Goal: Transaction & Acquisition: Purchase product/service

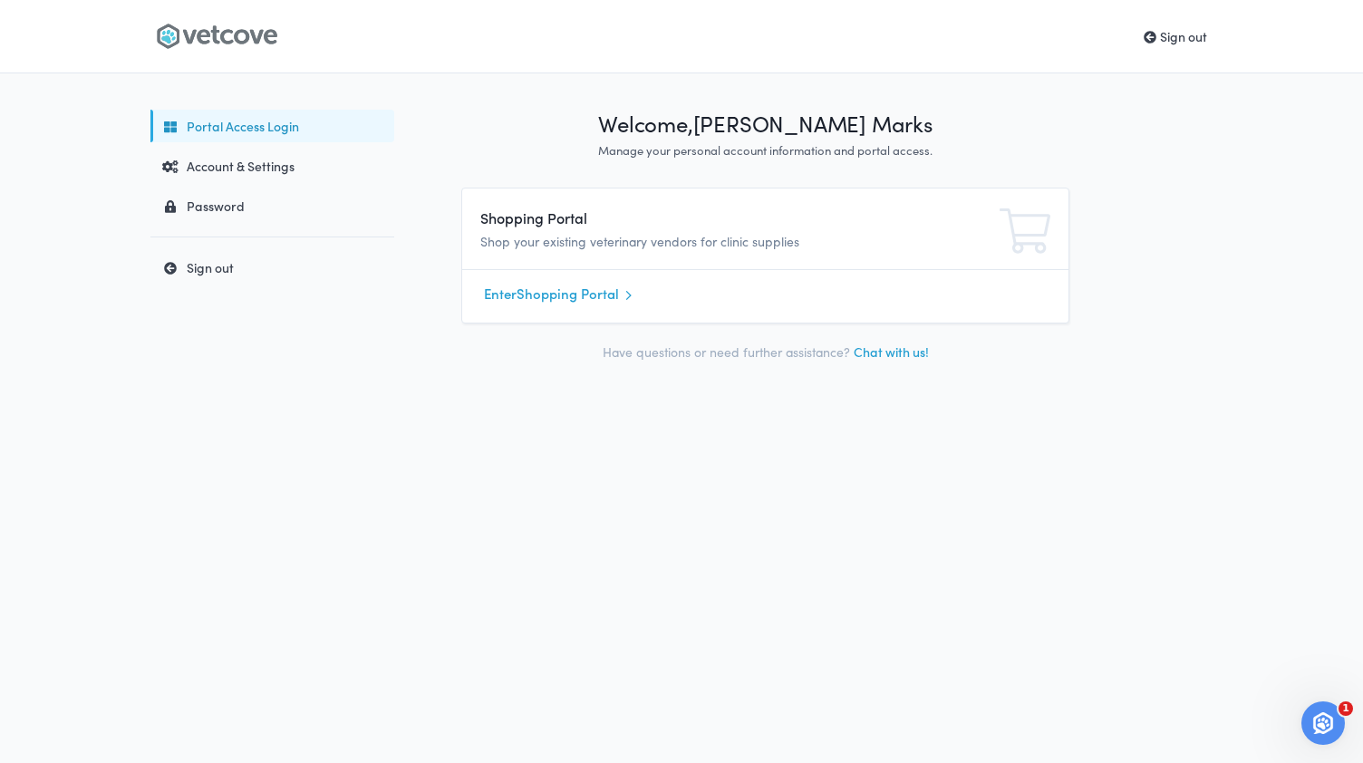
click at [519, 294] on link "Enter Shopping Portal" at bounding box center [765, 294] width 563 height 27
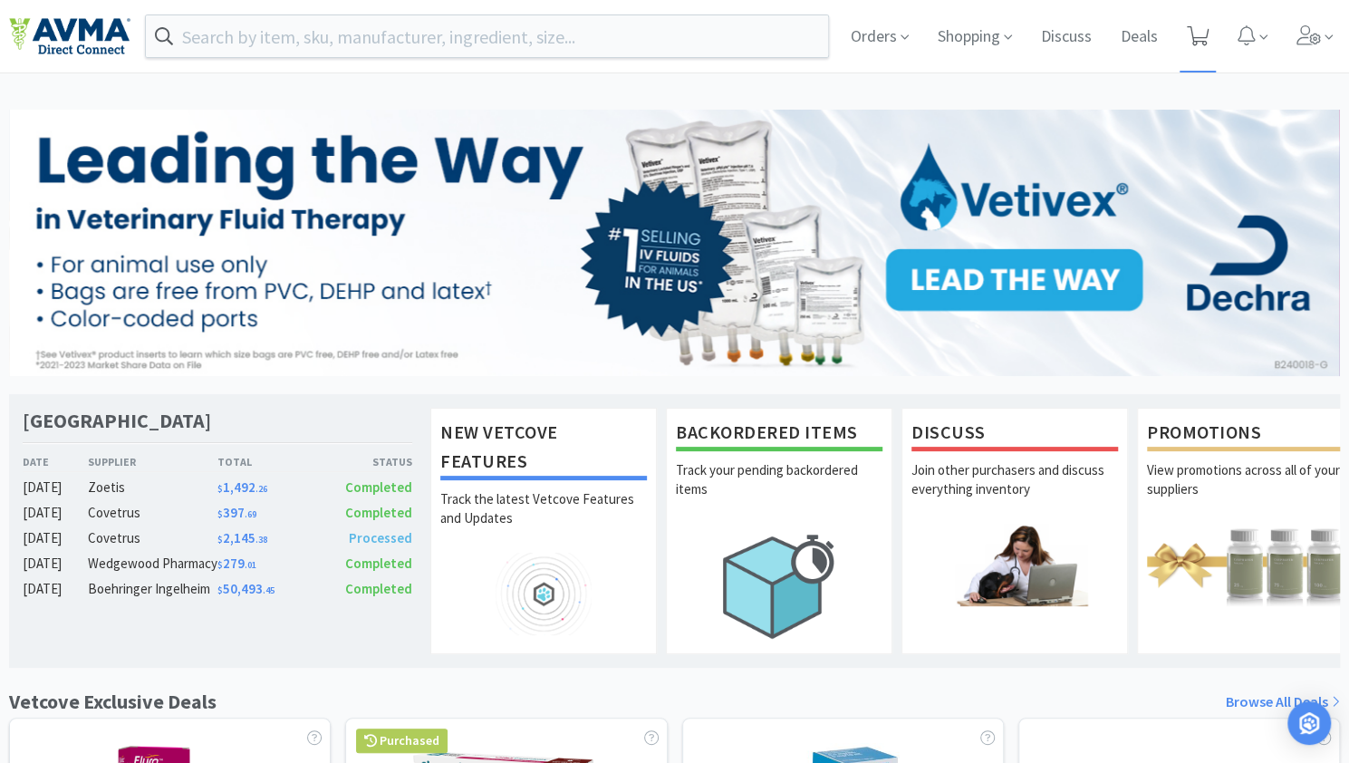
click at [1205, 34] on icon at bounding box center [1198, 36] width 23 height 20
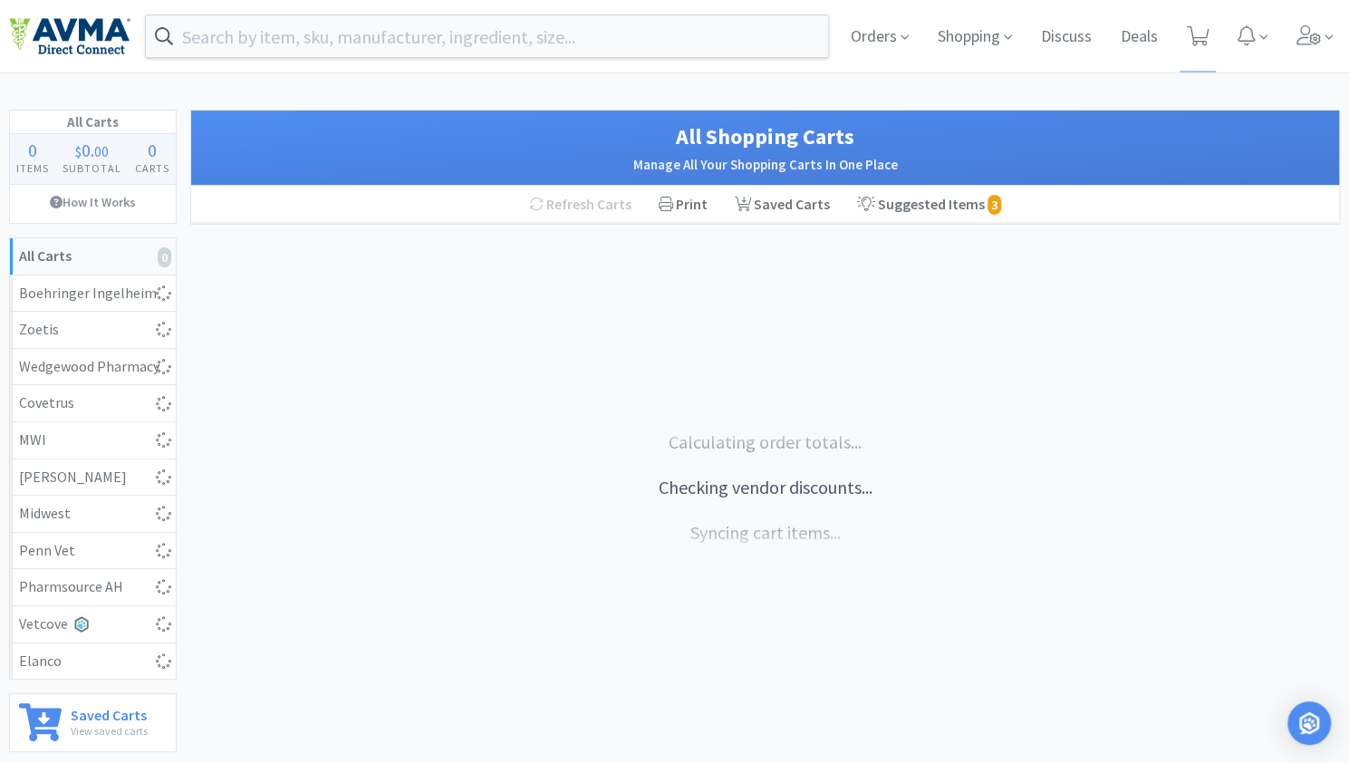
select select "3"
select select "1"
select select "30"
select select "1"
select select "2"
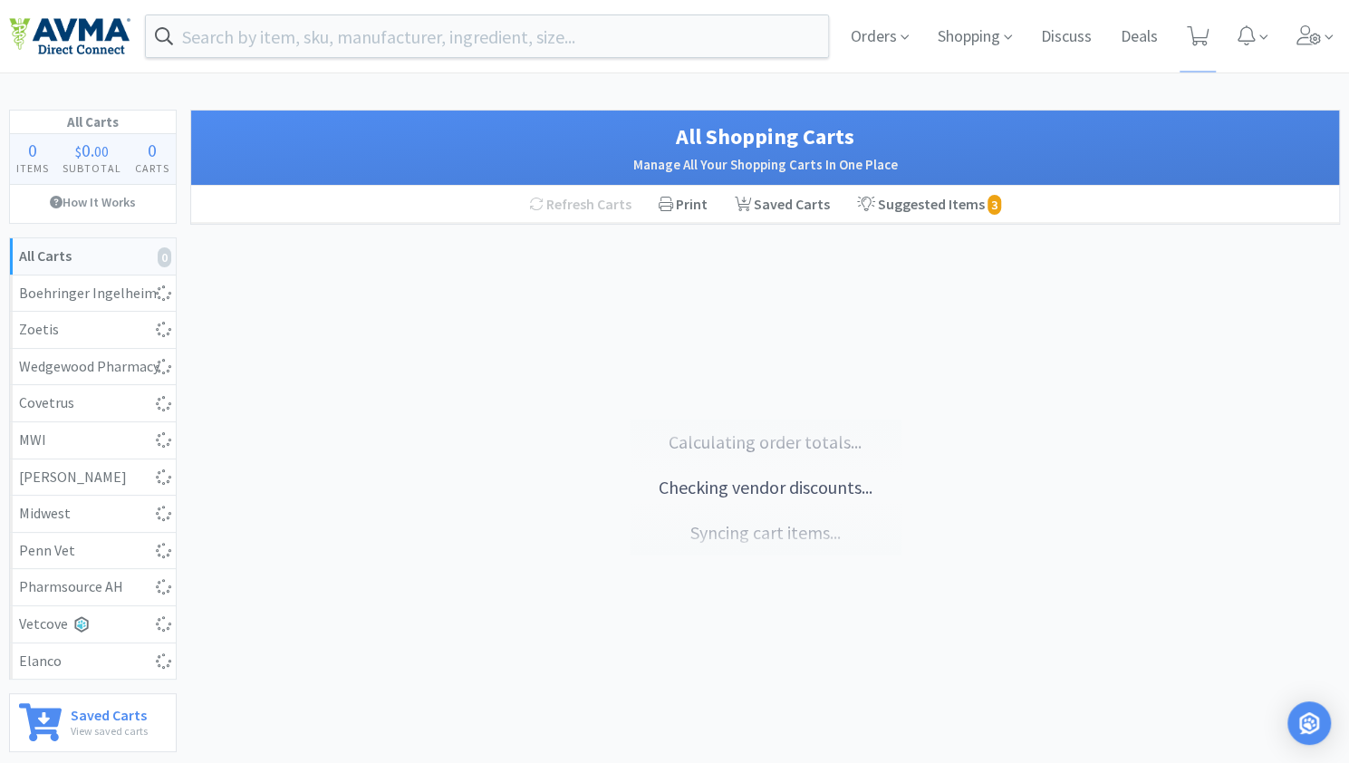
select select "1"
select select "2"
select select "1"
select select "5"
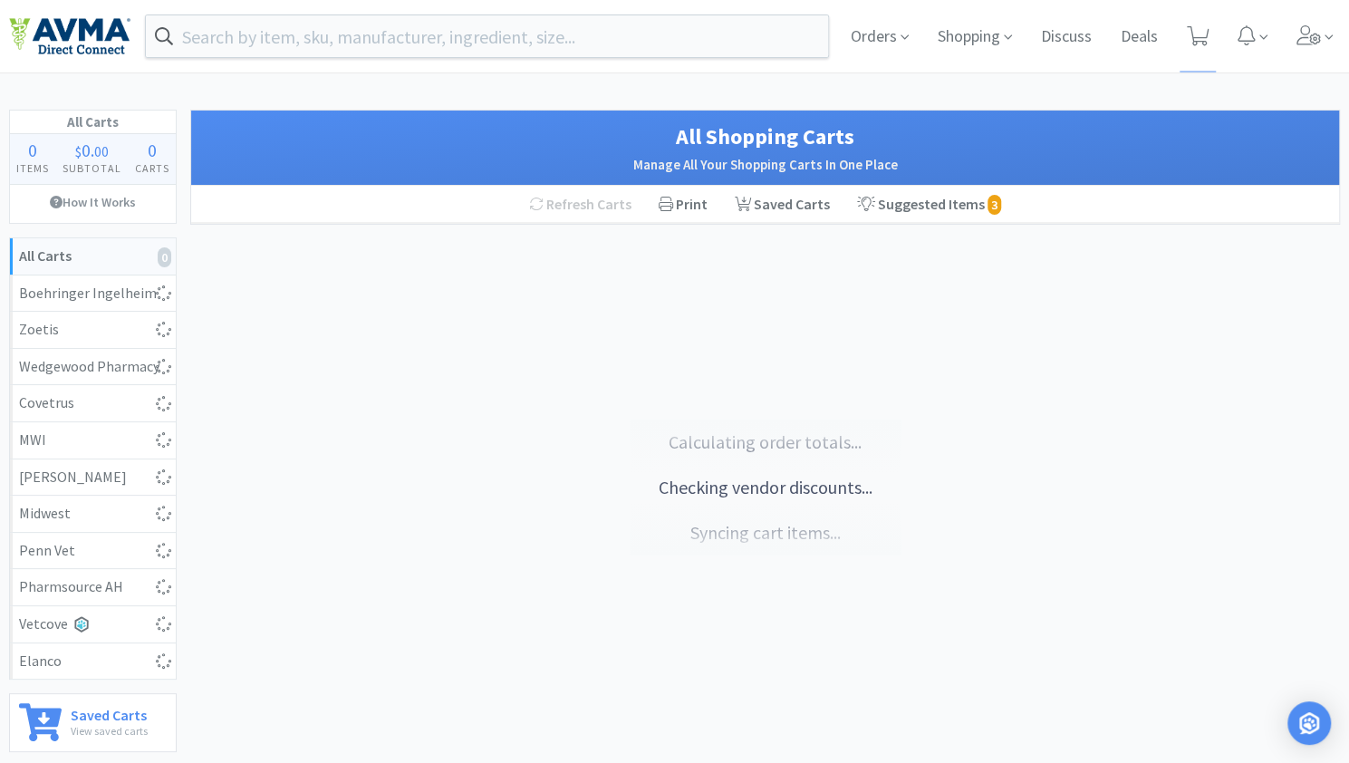
select select "6"
select select "2"
select select "1"
select select "2"
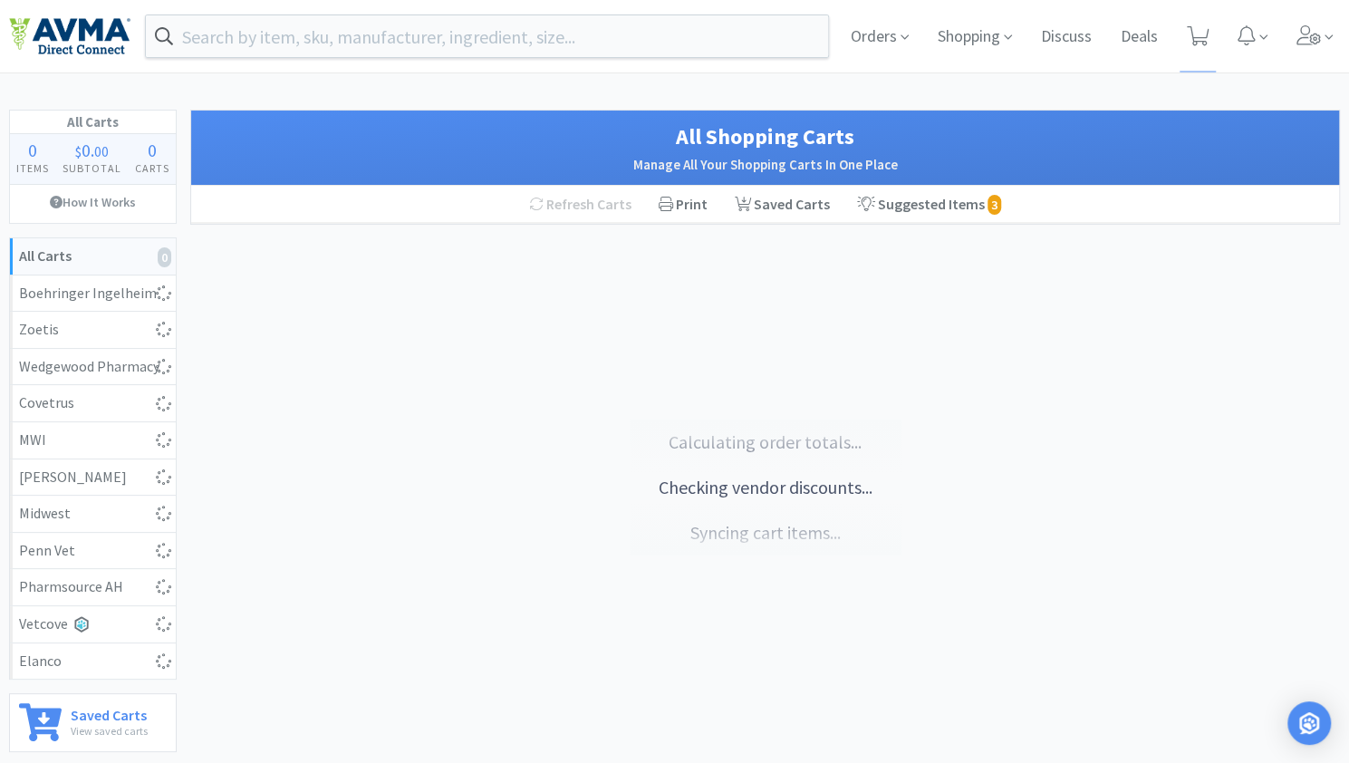
select select "1"
select select "10"
select select "6"
select select "5"
select select "6"
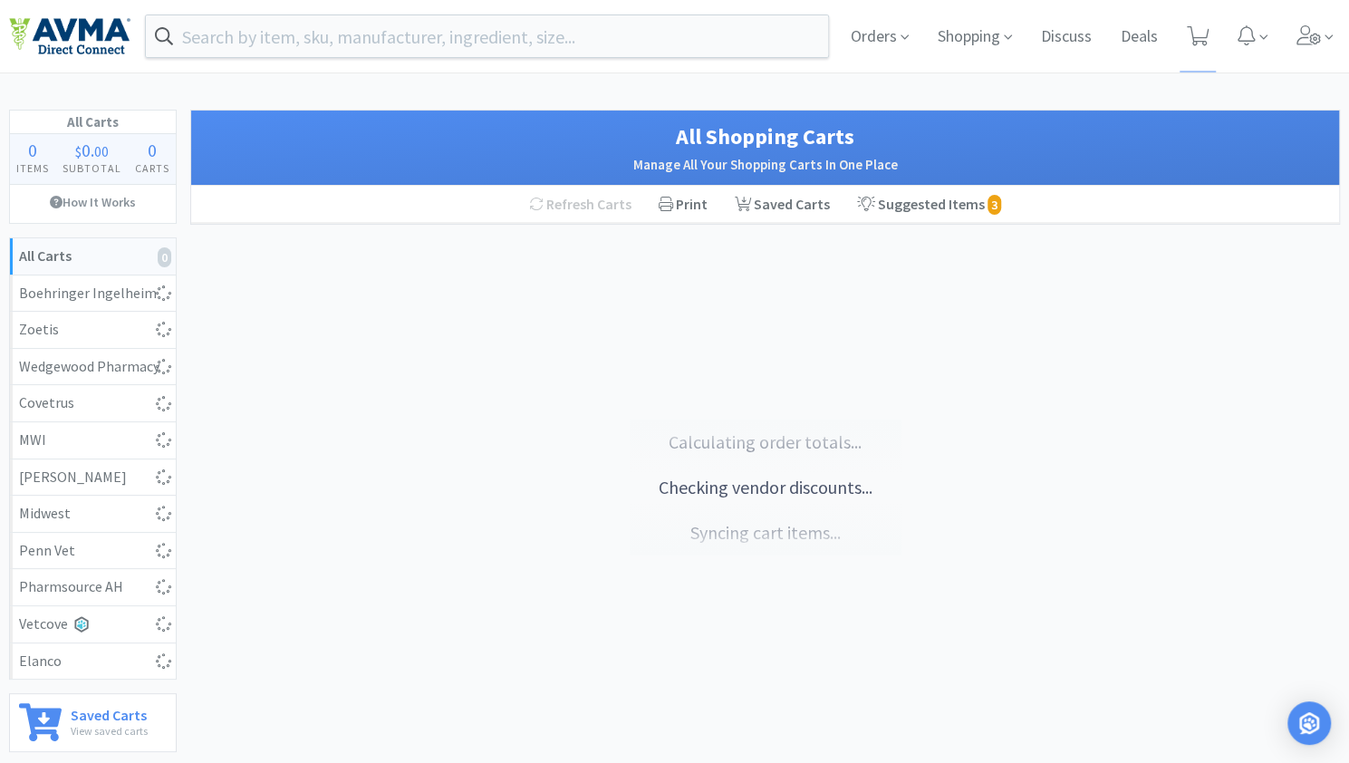
select select "3"
select select "2"
select select "1"
select select "2"
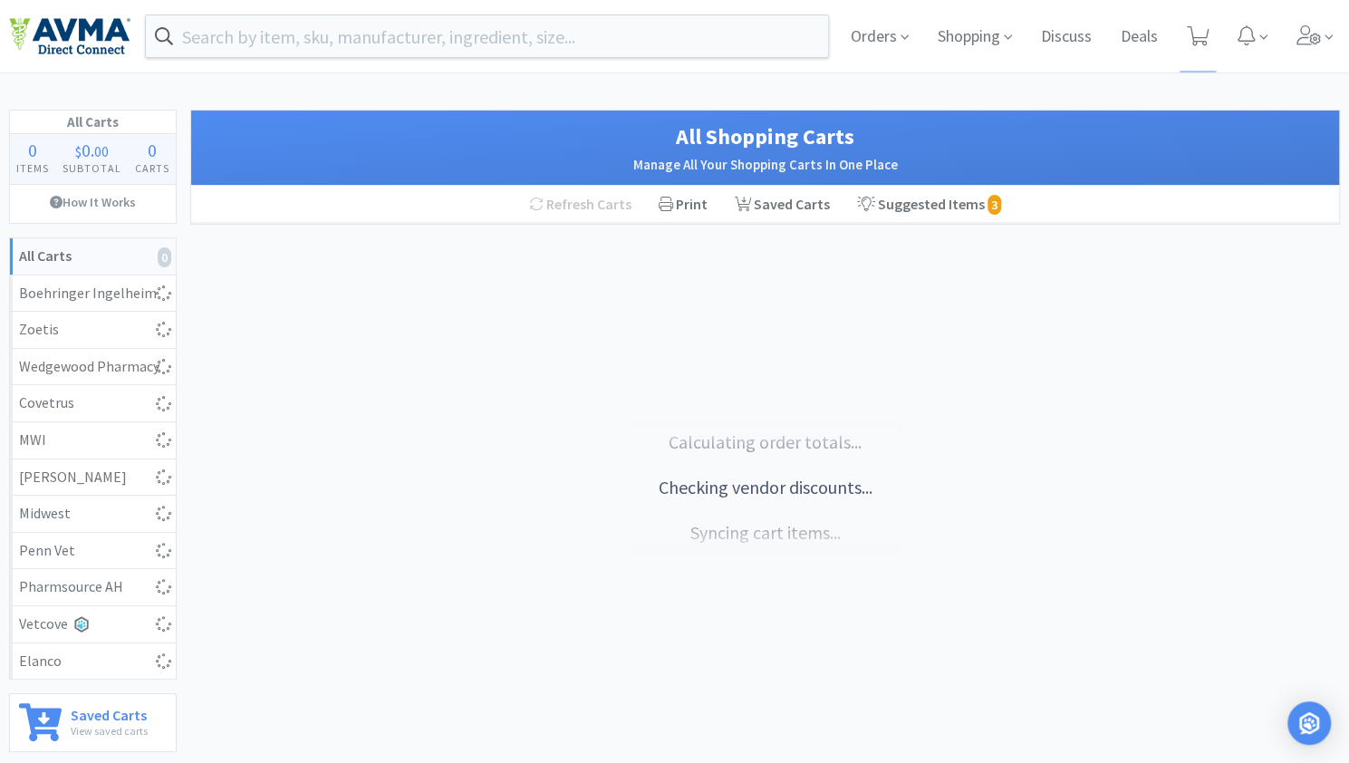
select select "1"
select select "8"
select select "6"
select select "10"
select select "2"
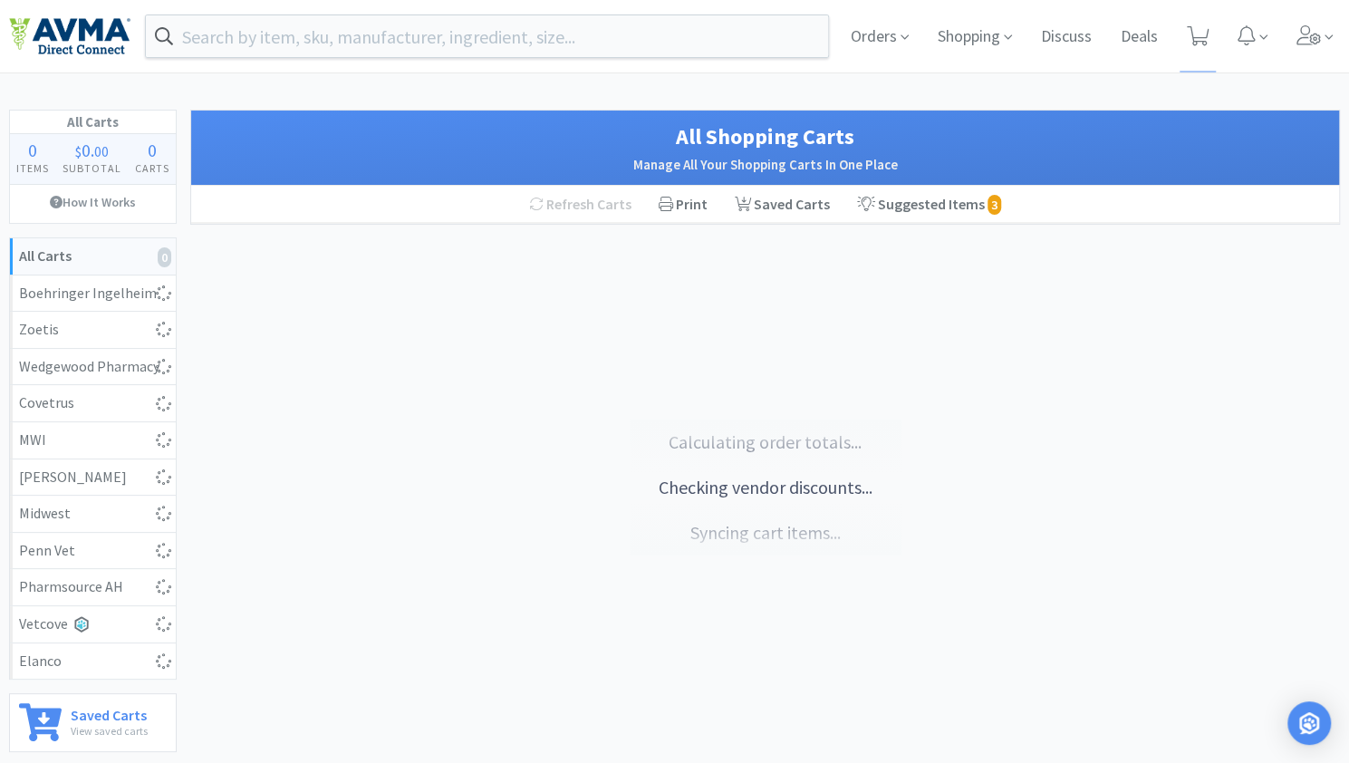
select select "4"
select select "1"
select select "2"
select select "5"
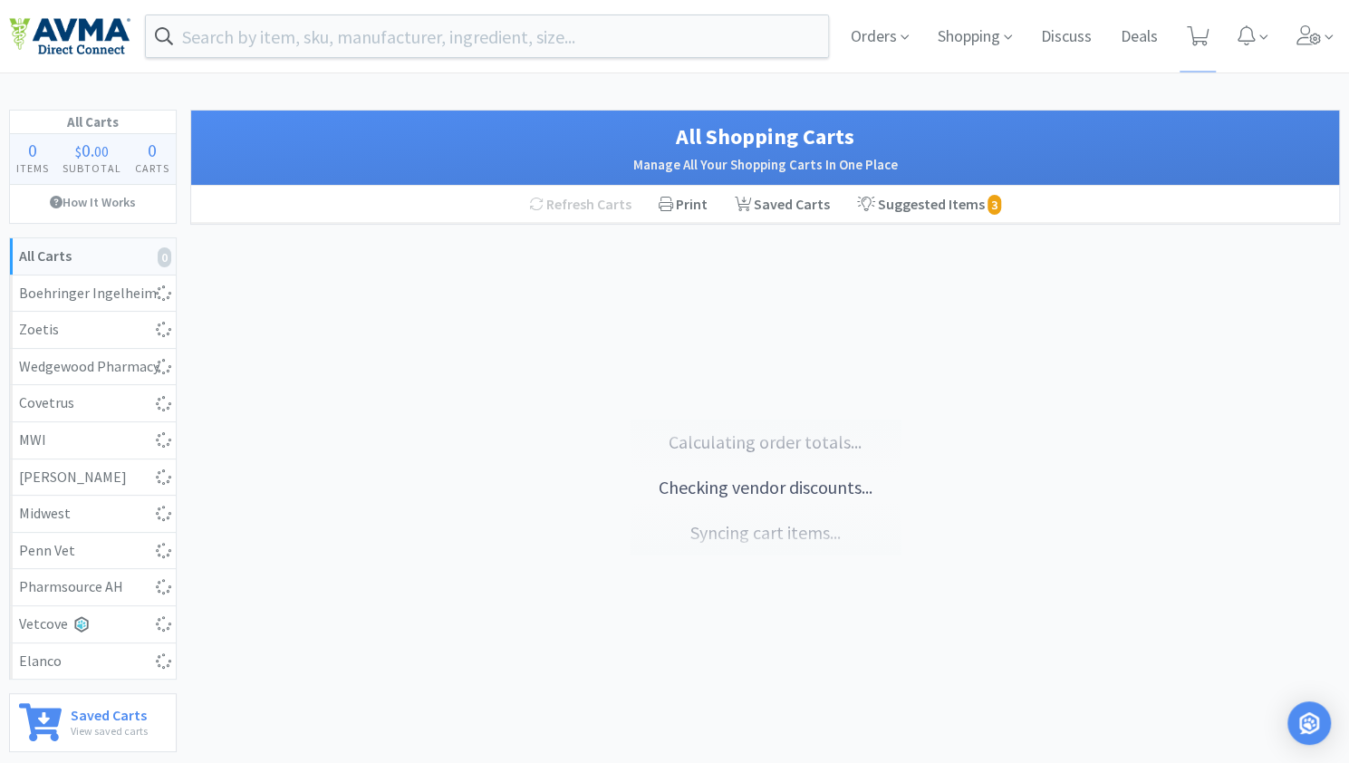
select select "6"
select select "1"
select select "6"
select select "24"
select select "10"
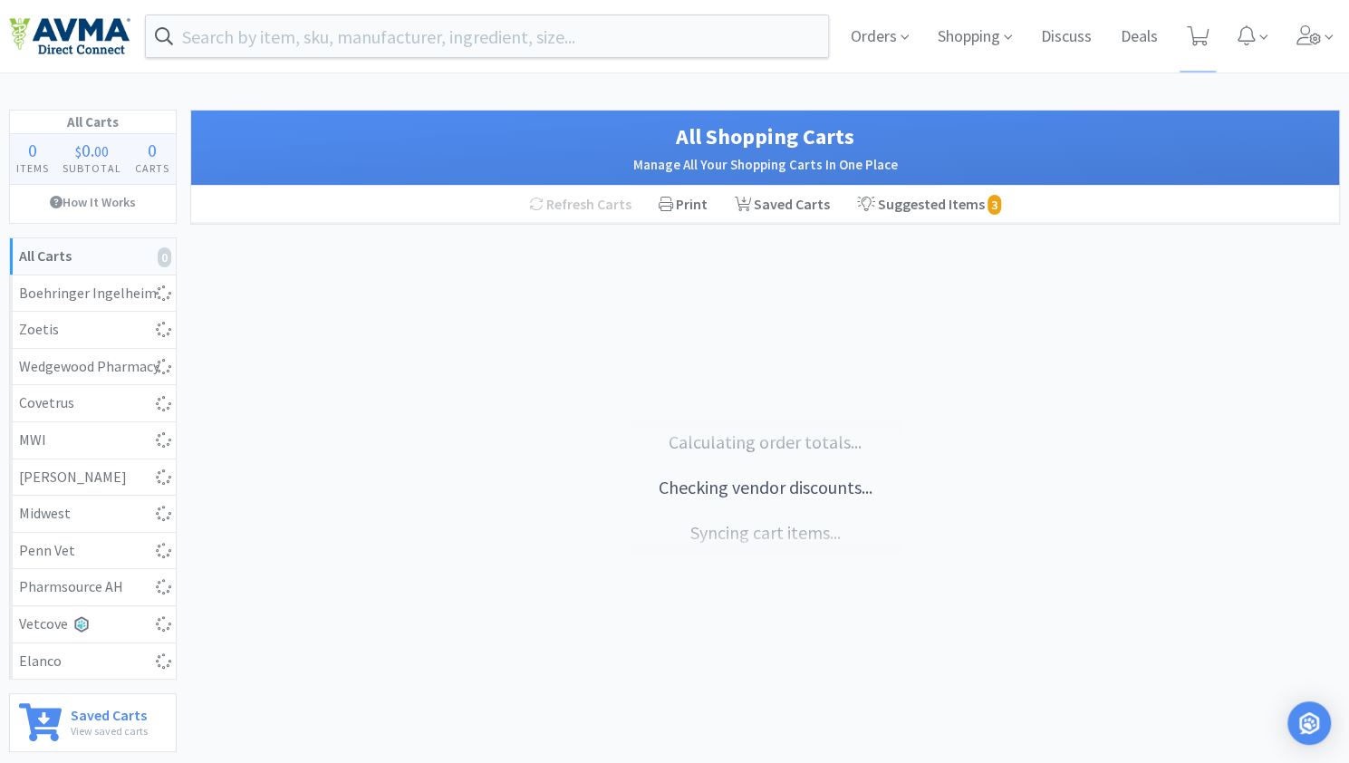
select select "1"
select select "2"
select select "12"
select select "1"
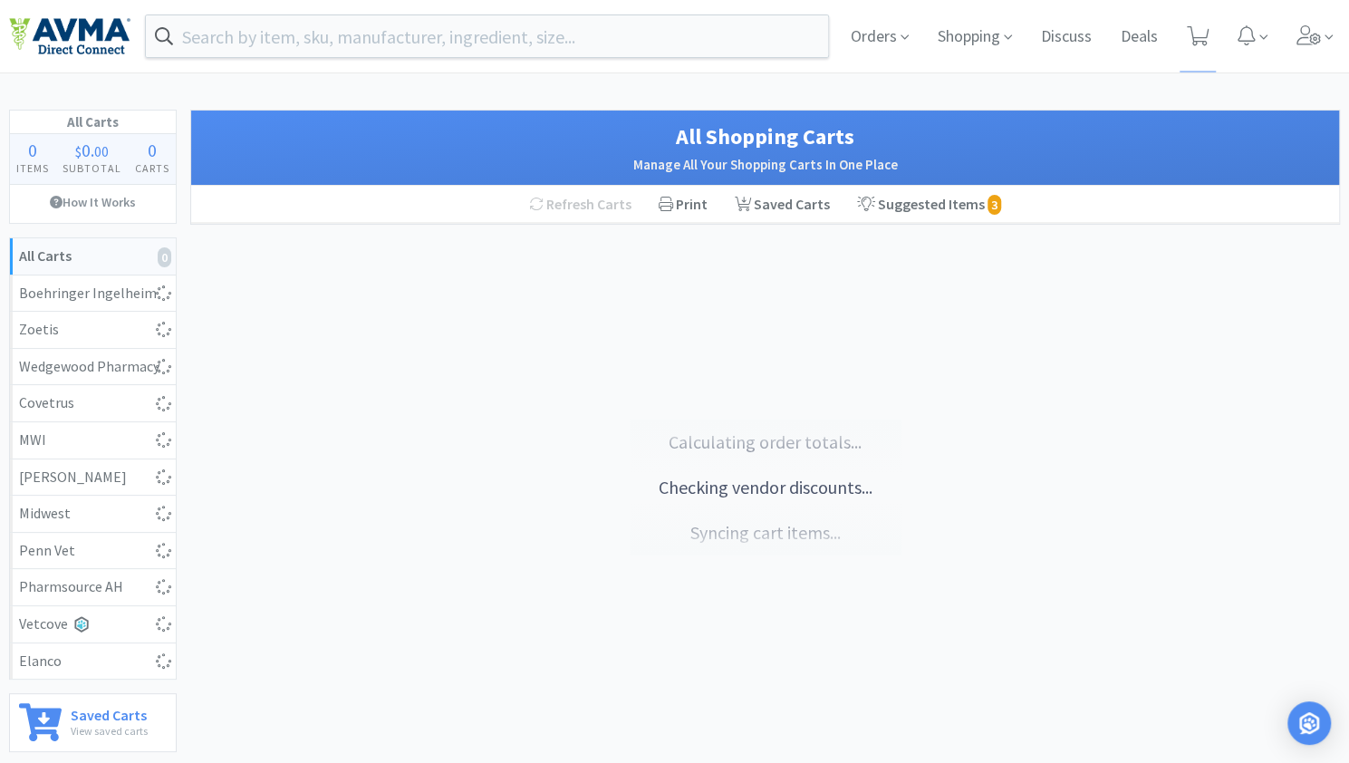
select select "5"
select select "400"
select select "240"
select select "6"
select select "1"
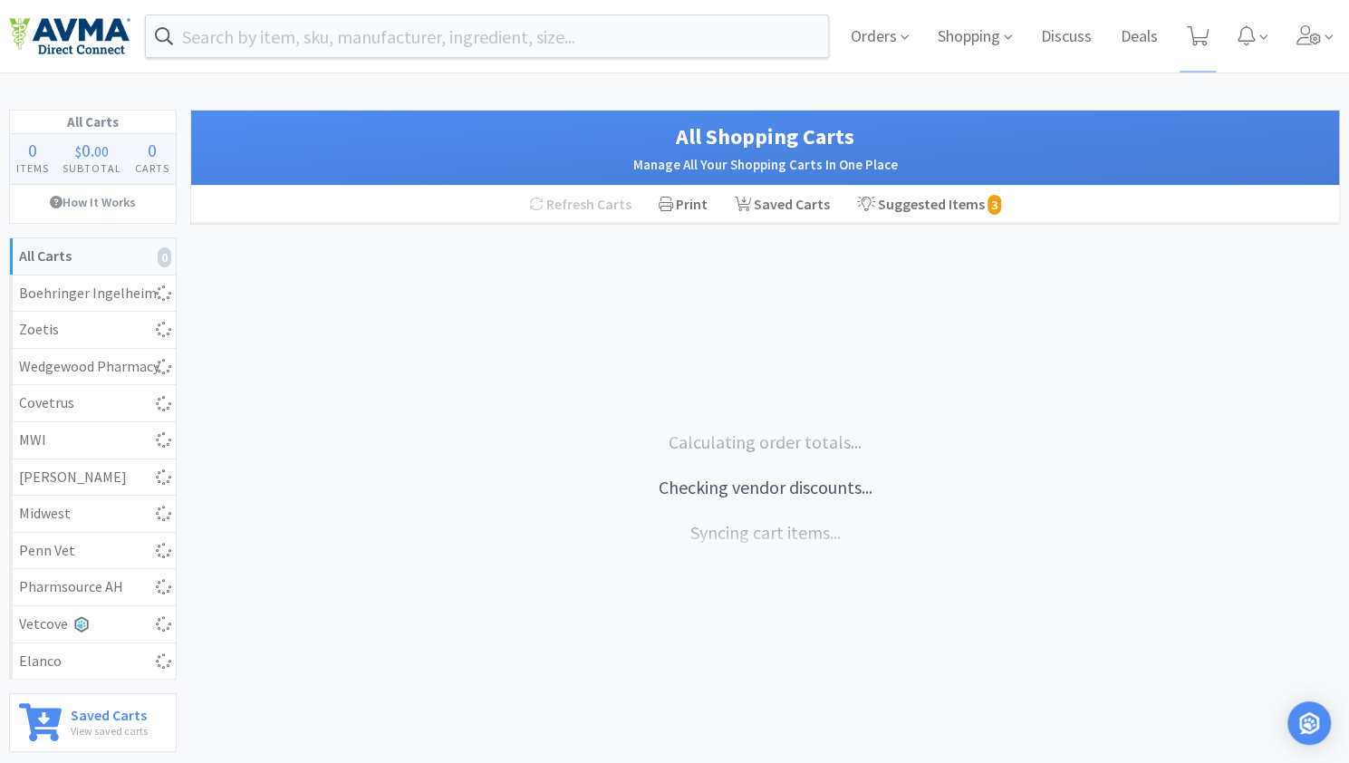
select select "1"
select select "2"
select select "1"
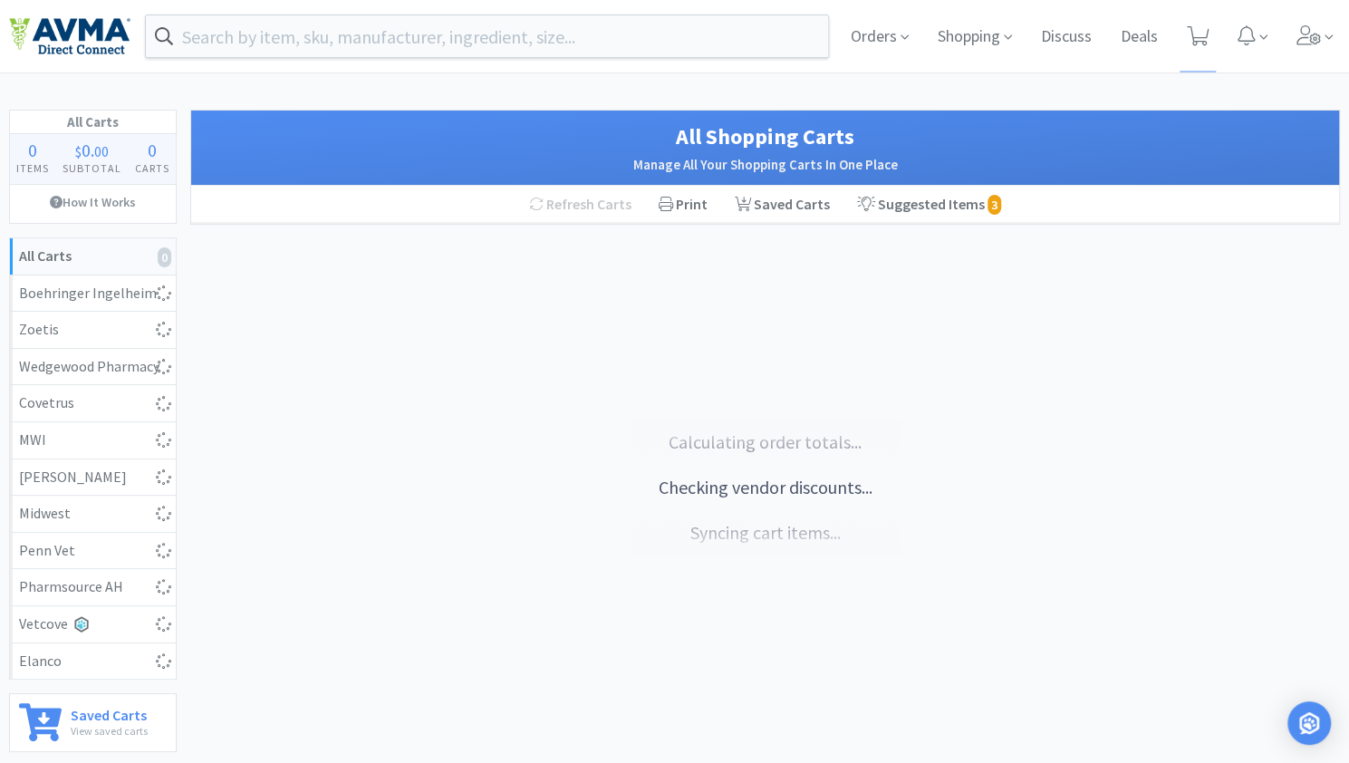
select select "10"
select select "1"
select select "3"
select select "5"
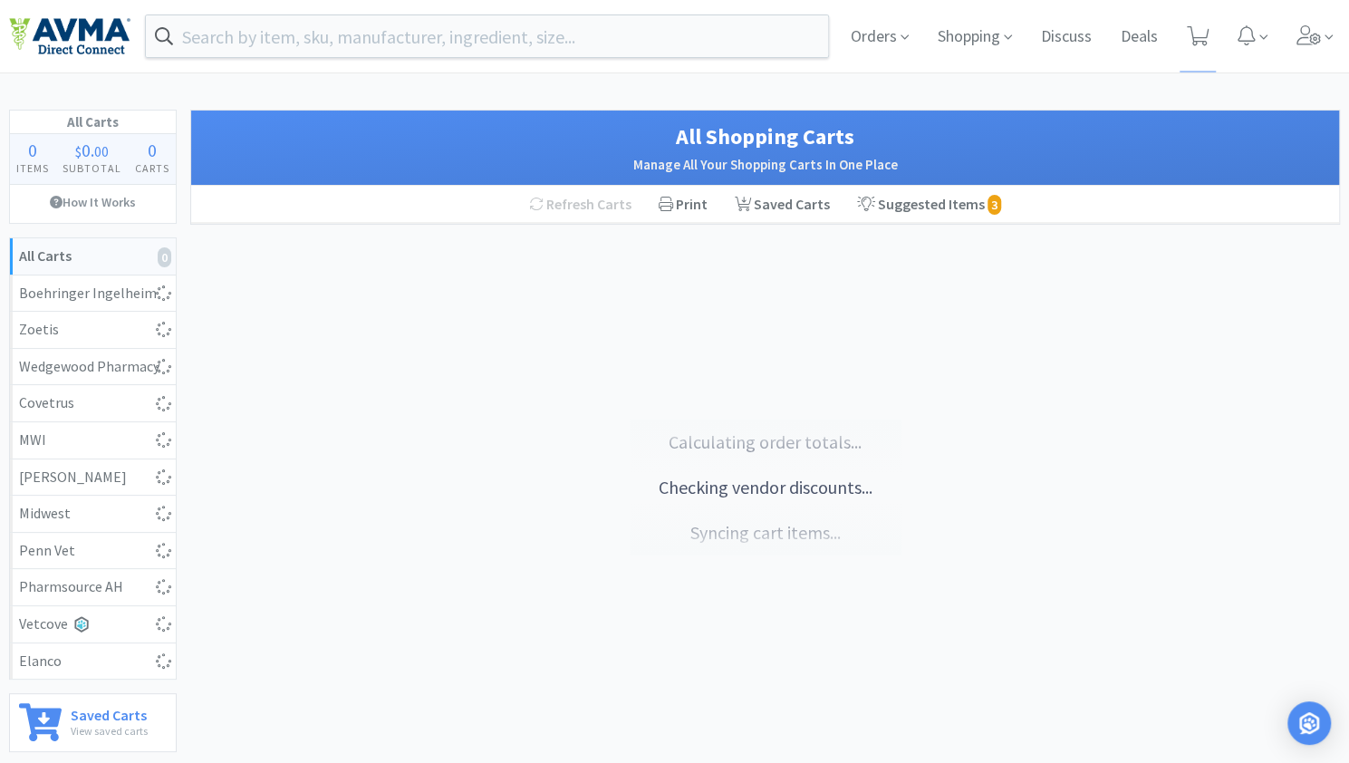
select select "1"
select select "2"
select select "3"
select select "1"
select select "2"
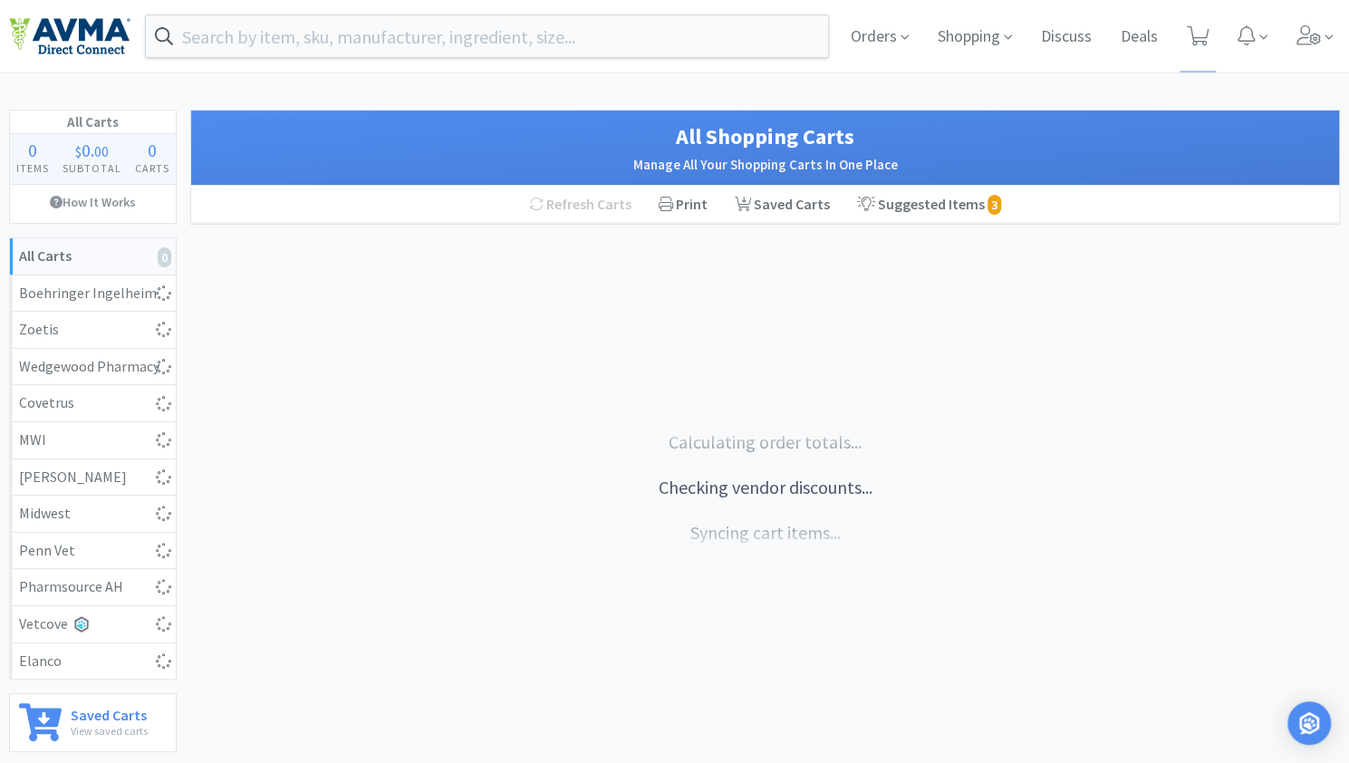
select select "4"
select select "10"
select select "1"
select select "12"
select select "3"
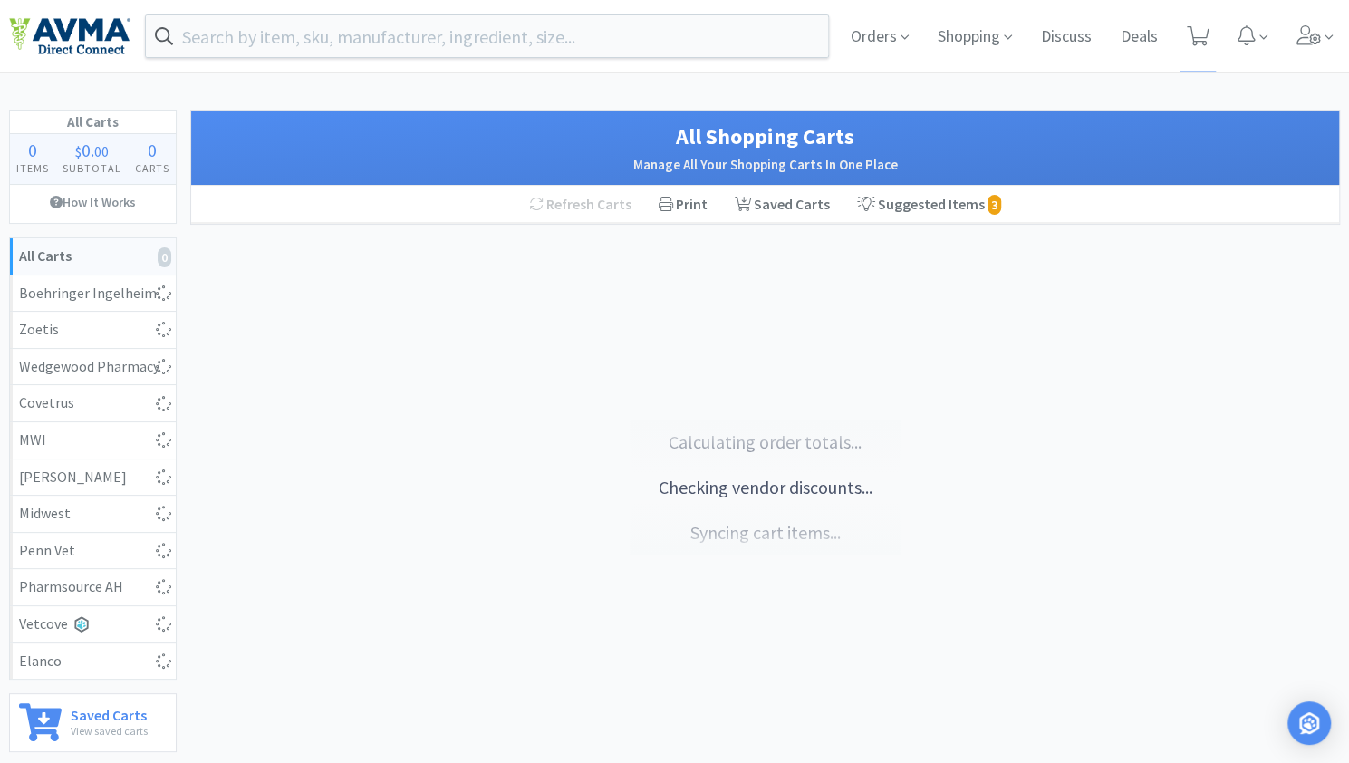
select select "1"
select select "3"
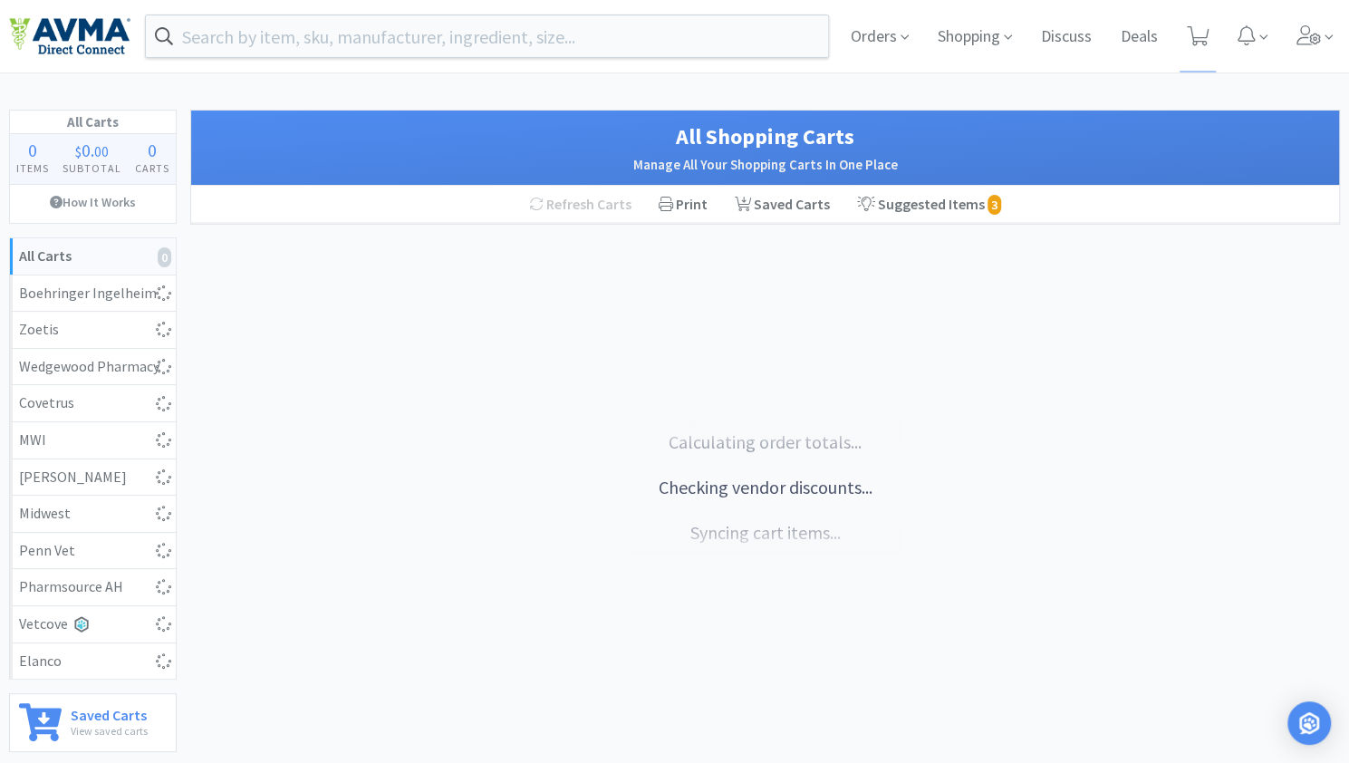
select select "3"
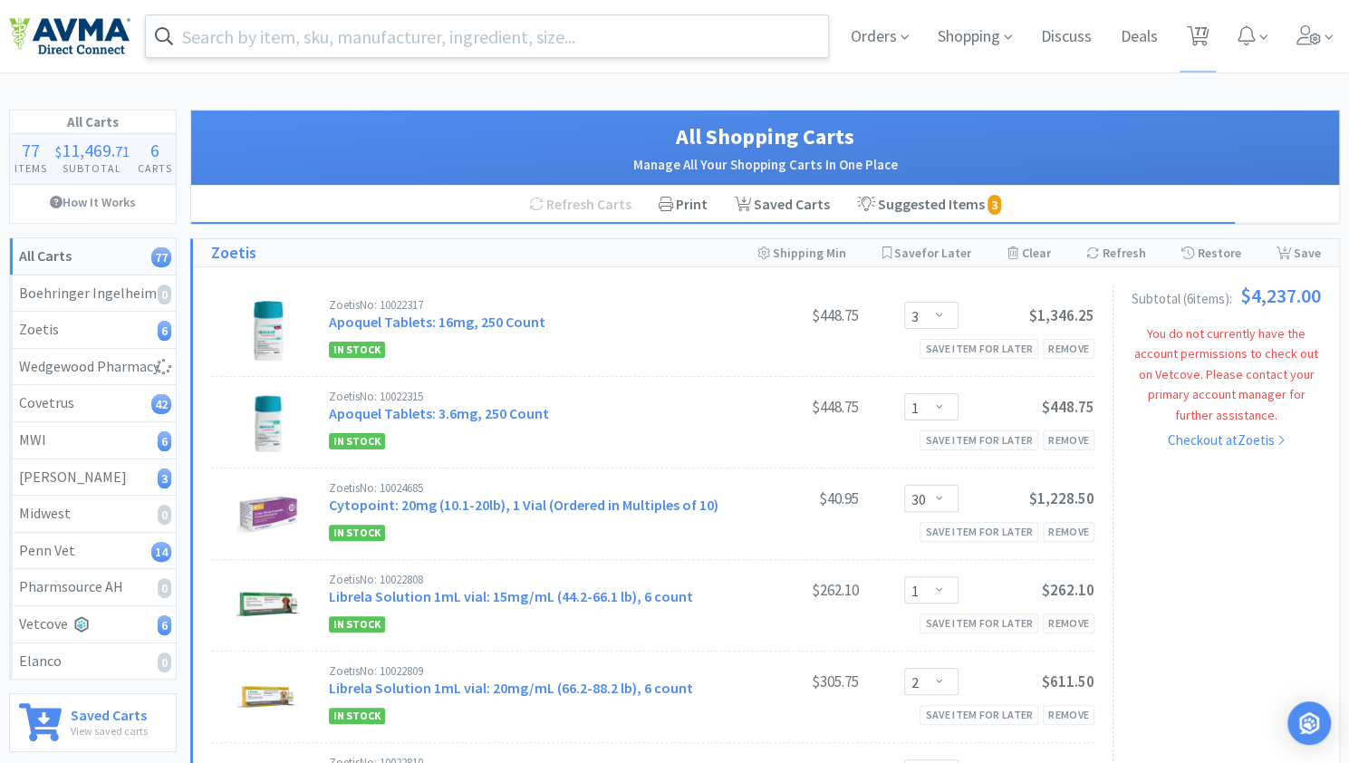
click at [390, 44] on input "text" at bounding box center [487, 36] width 682 height 42
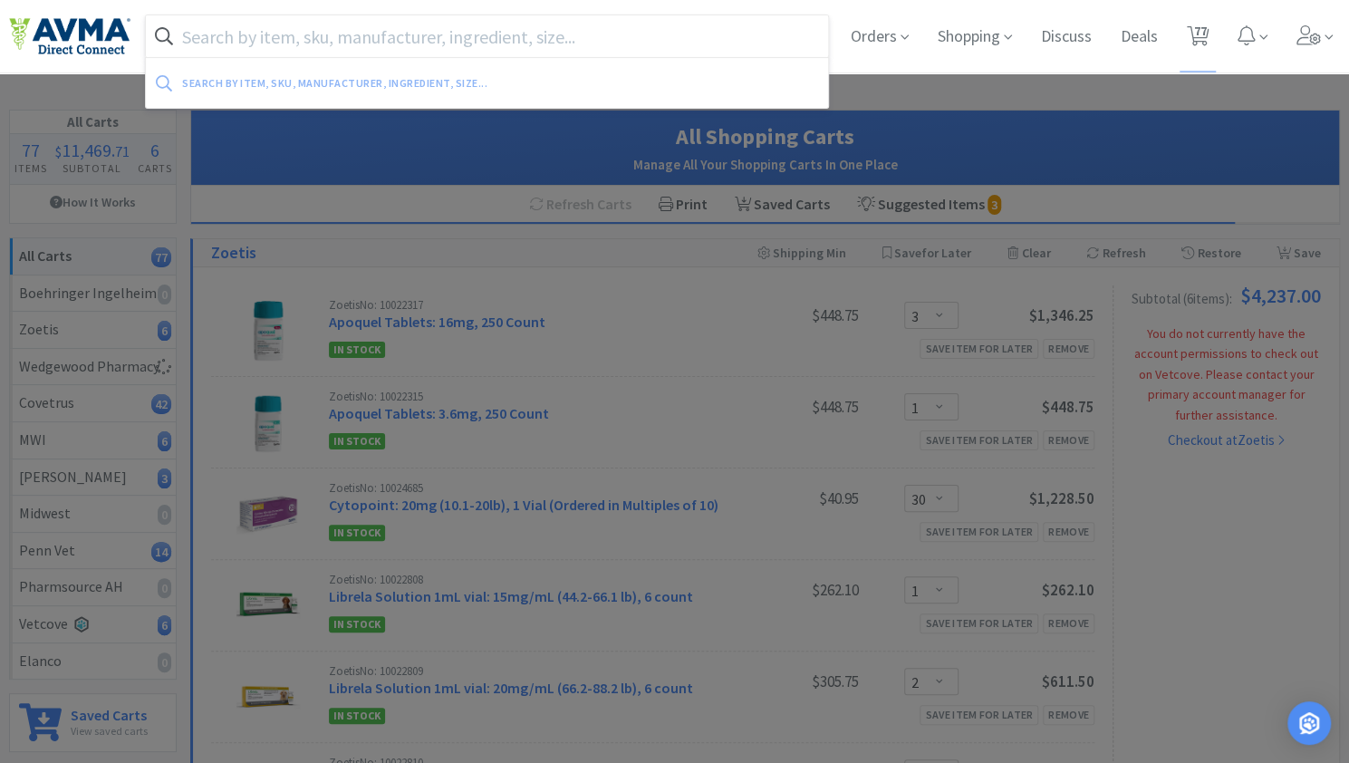
click at [321, 29] on input "text" at bounding box center [487, 36] width 682 height 42
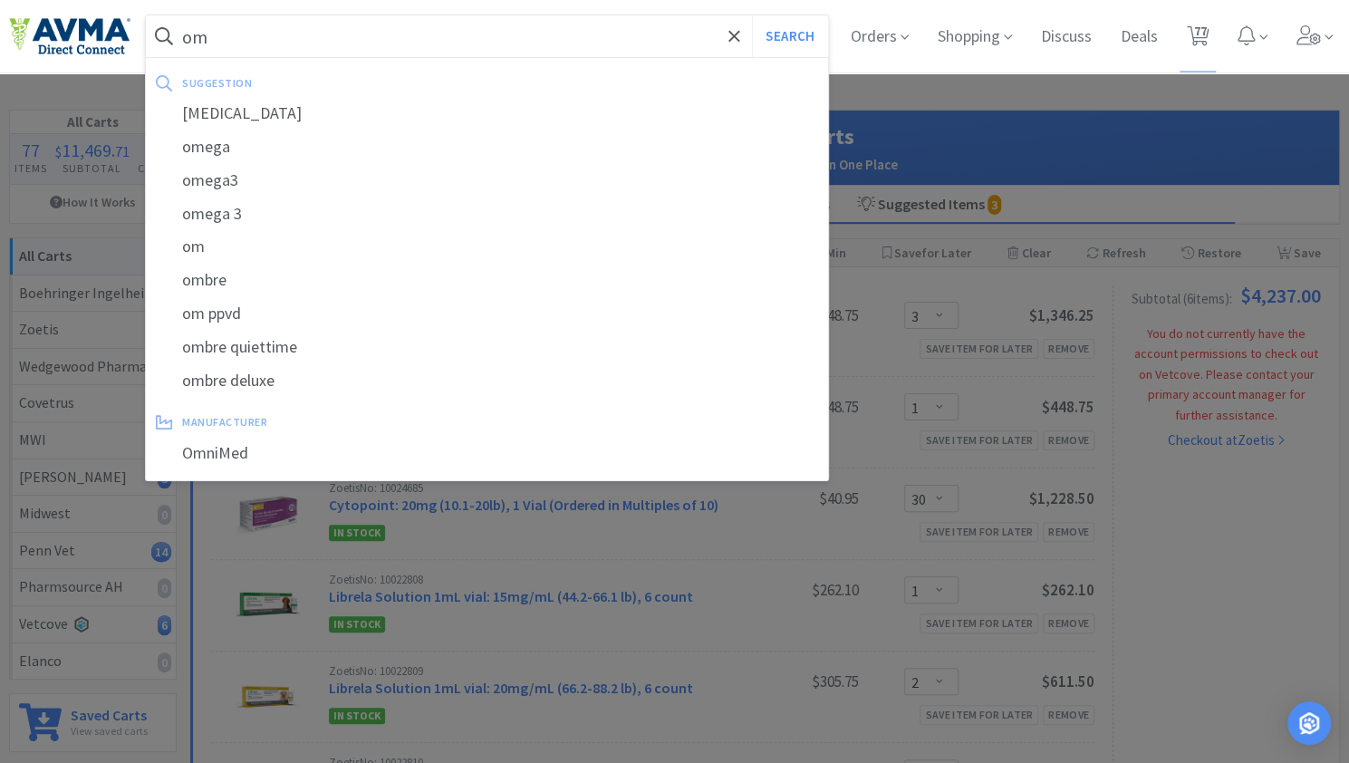
type input "ome"
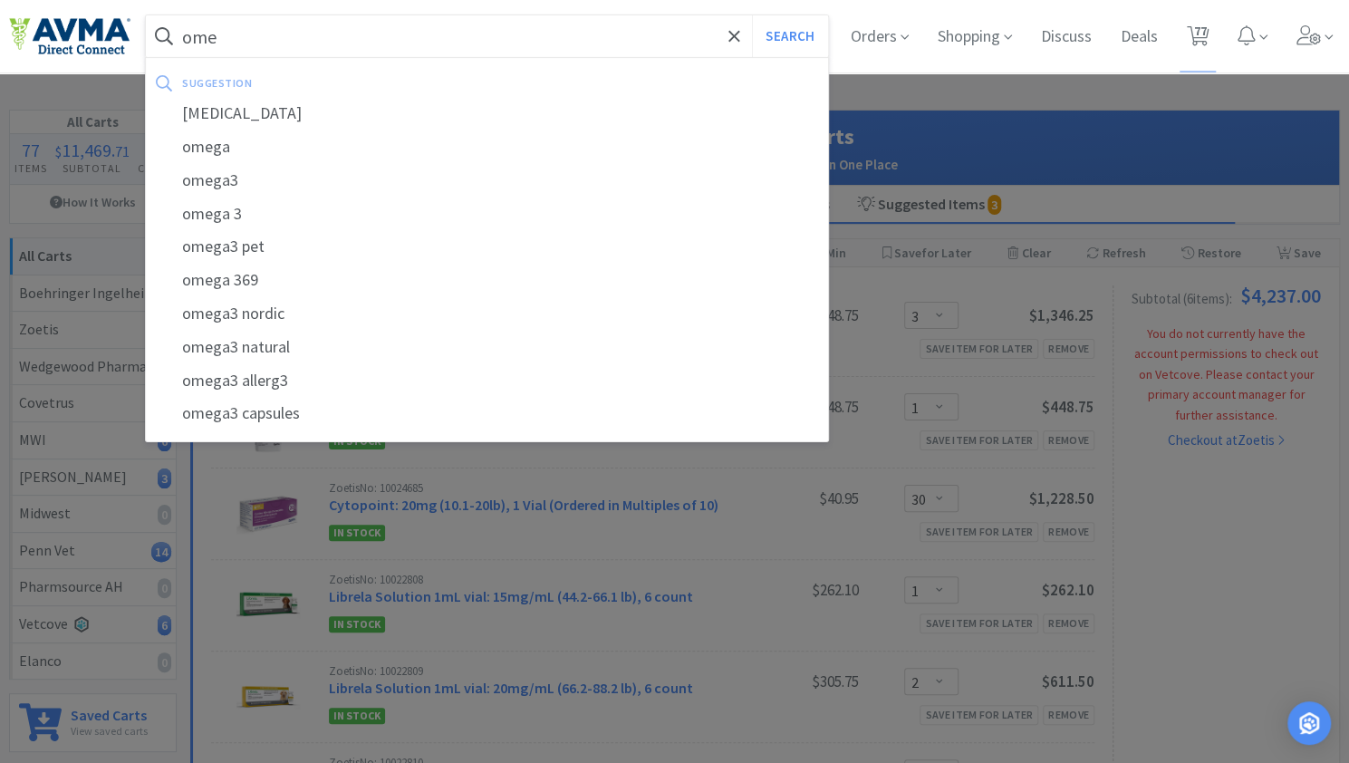
select select "1"
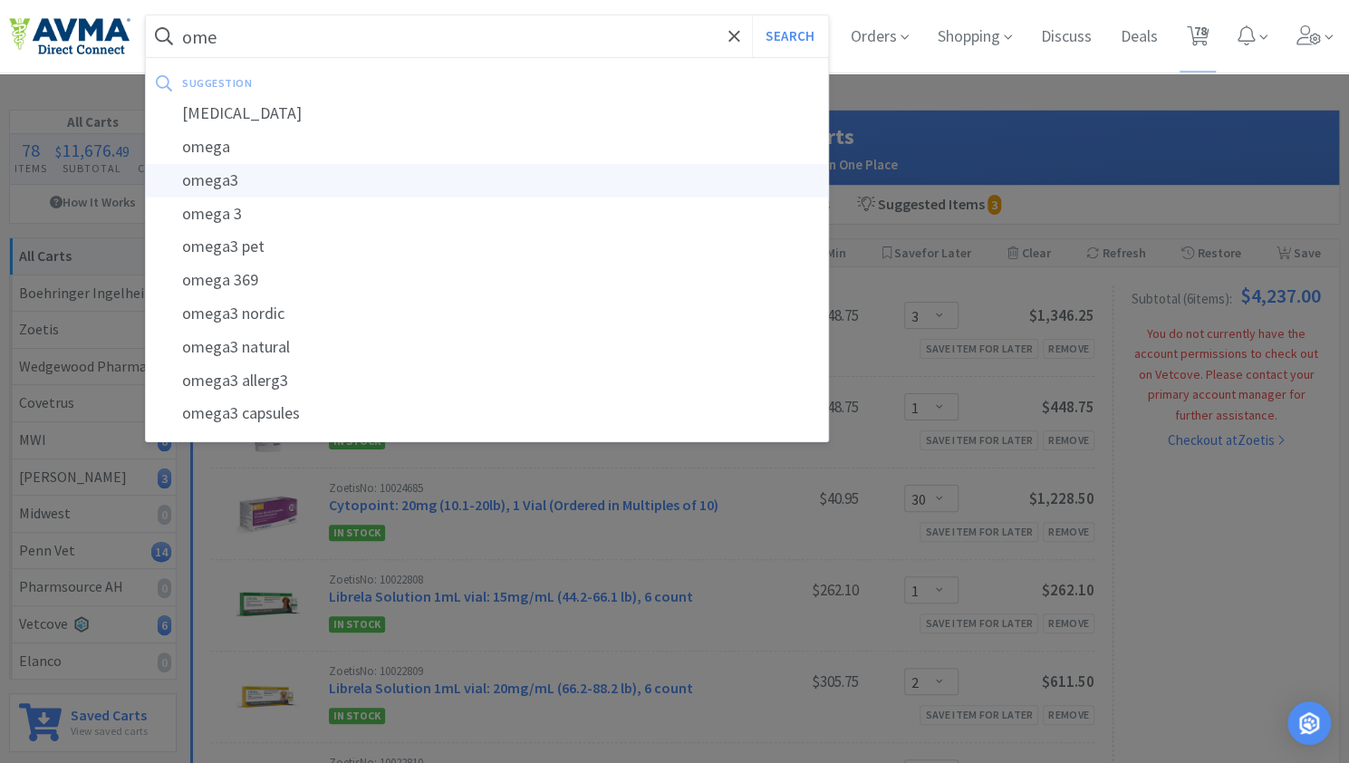
click at [284, 181] on div "omega3" at bounding box center [487, 181] width 682 height 34
type input "omega3"
select select "1"
select select "2"
select select "1"
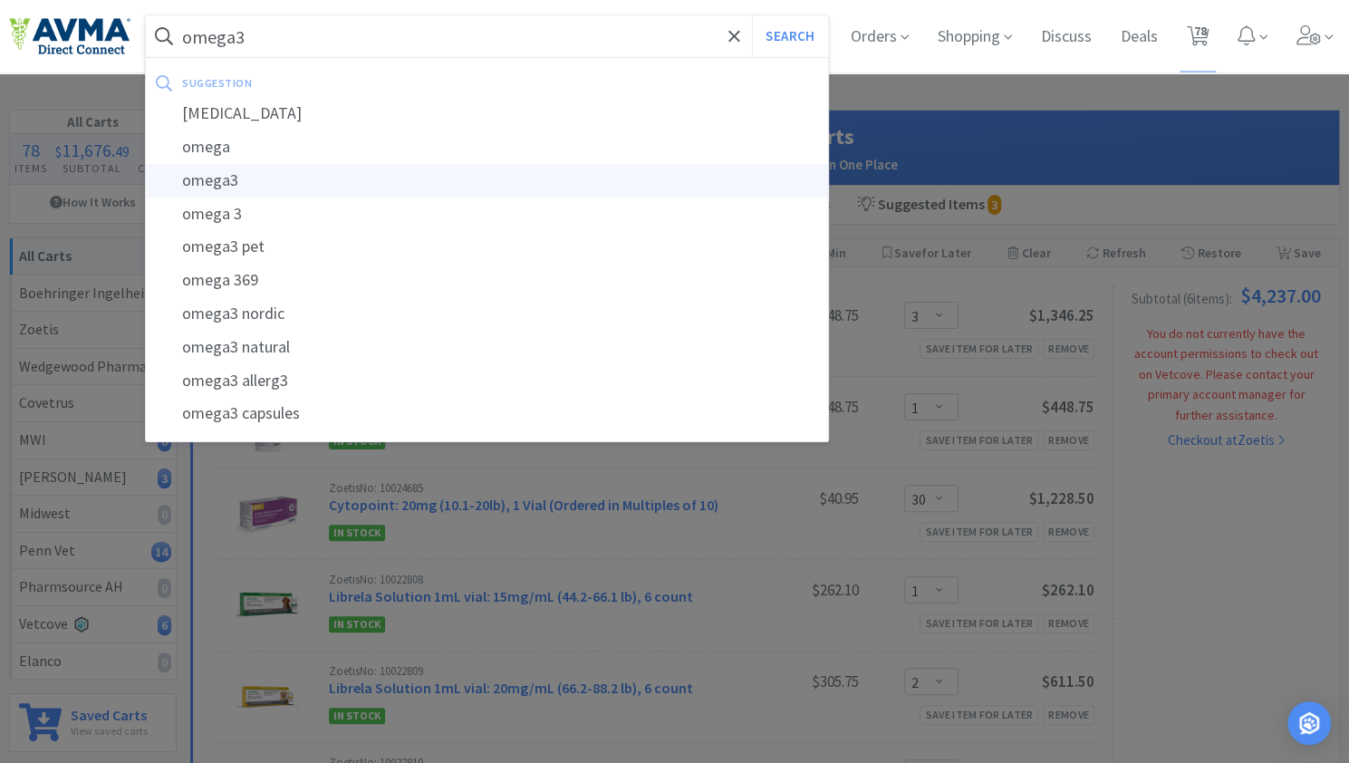
select select "5"
select select "6"
select select "2"
select select "1"
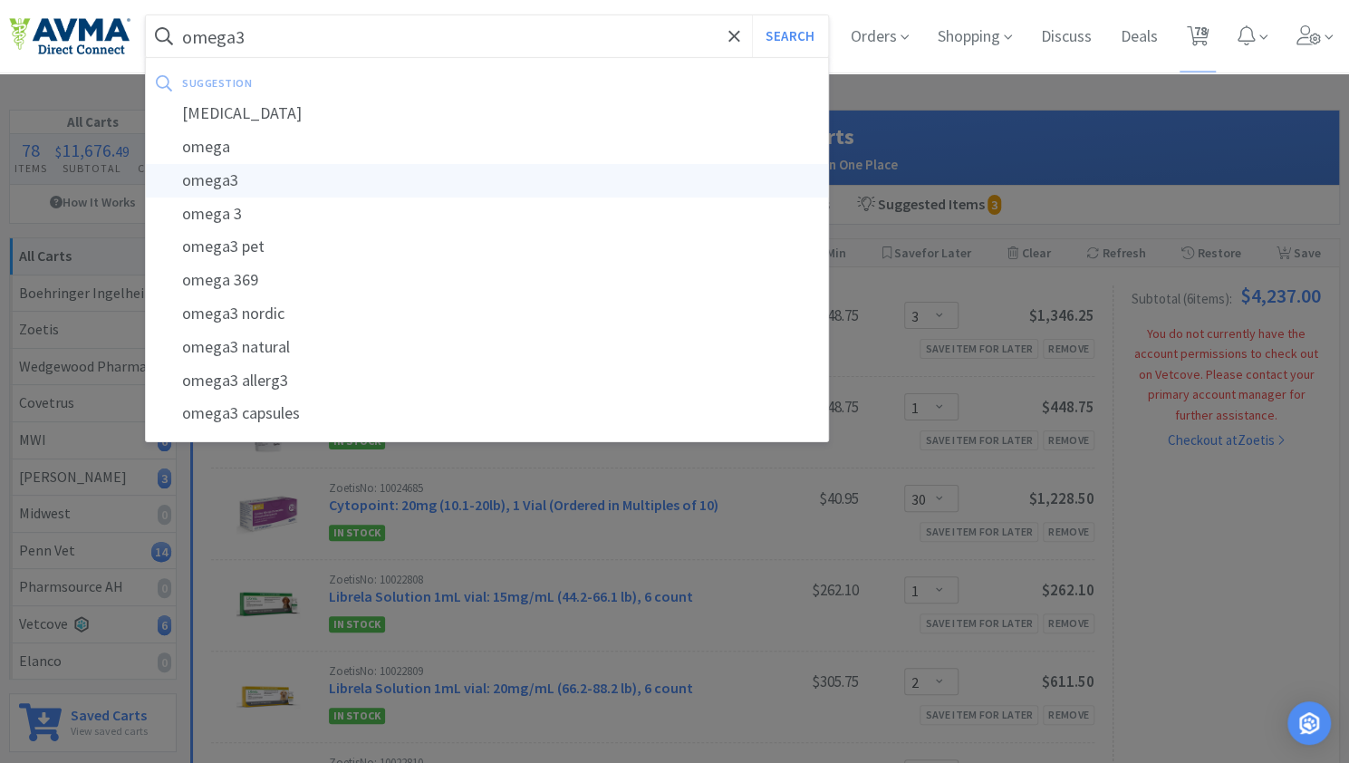
select select "2"
select select "1"
select select "10"
select select "6"
select select "5"
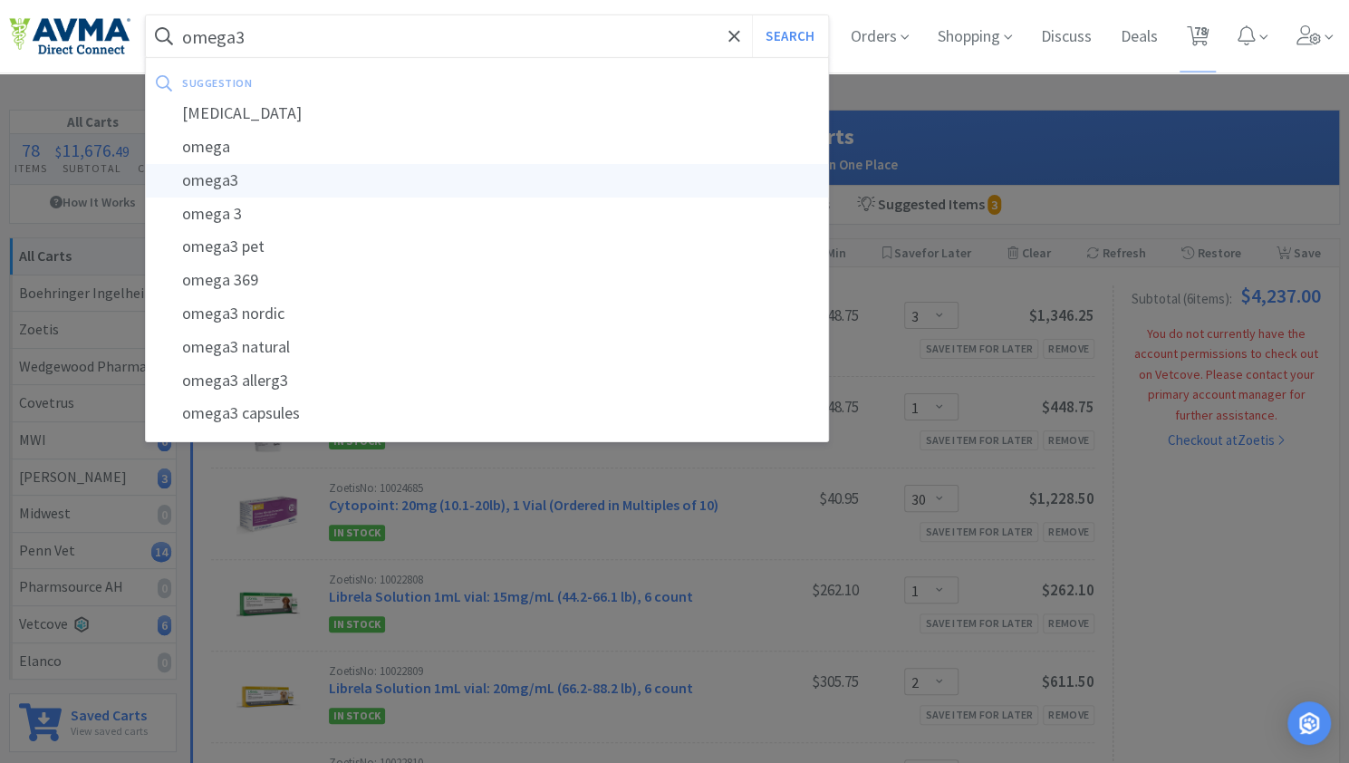
select select "6"
select select "3"
select select "2"
select select "400"
select select "240"
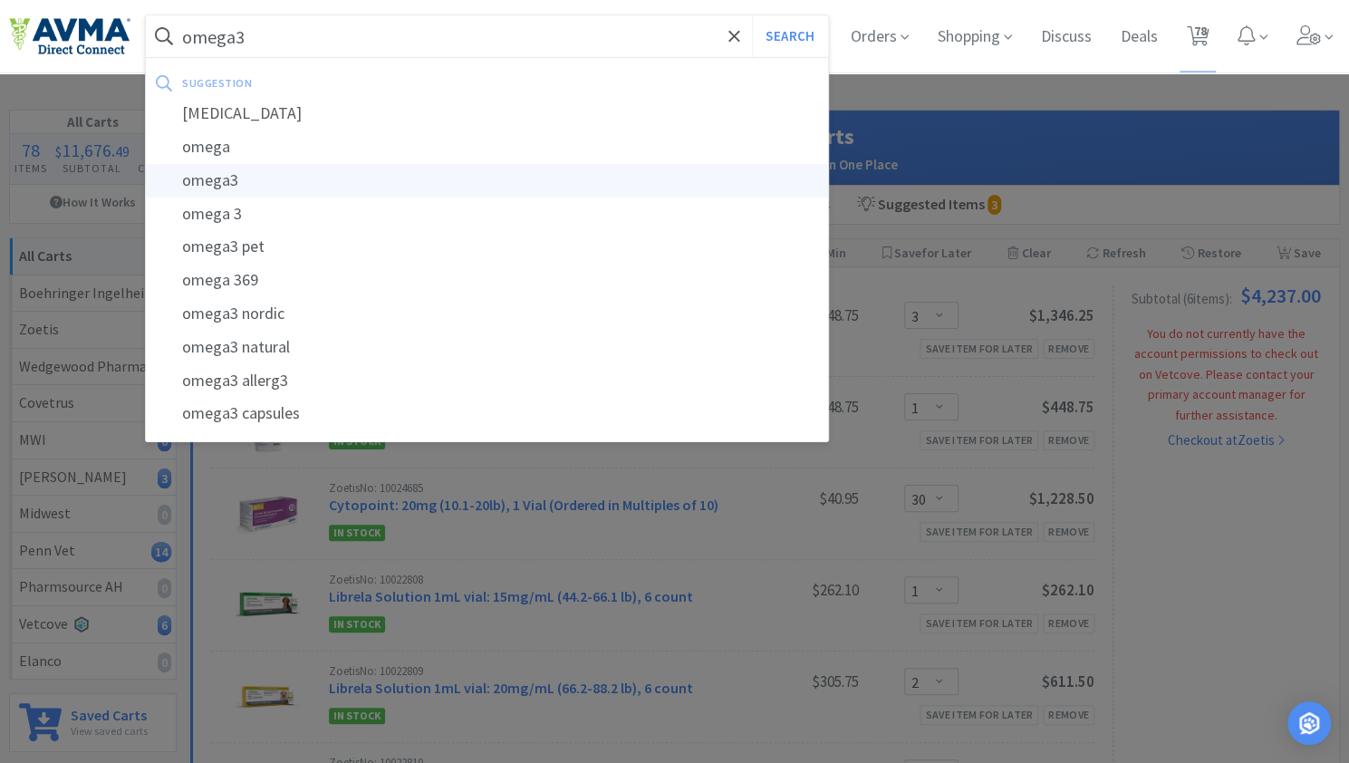
select select "2"
select select "1"
select select "2"
select select "1"
select select "8"
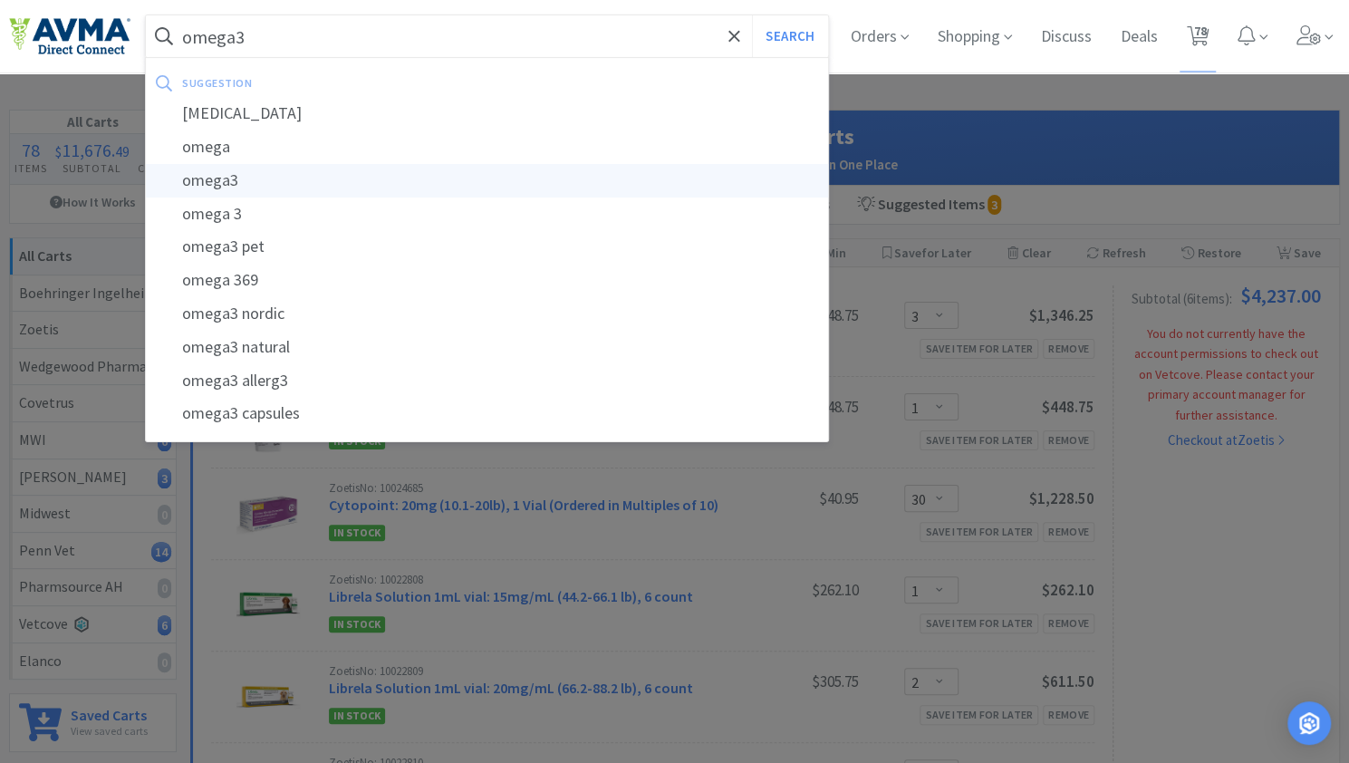
select select "6"
select select "10"
select select "2"
select select "4"
select select "1"
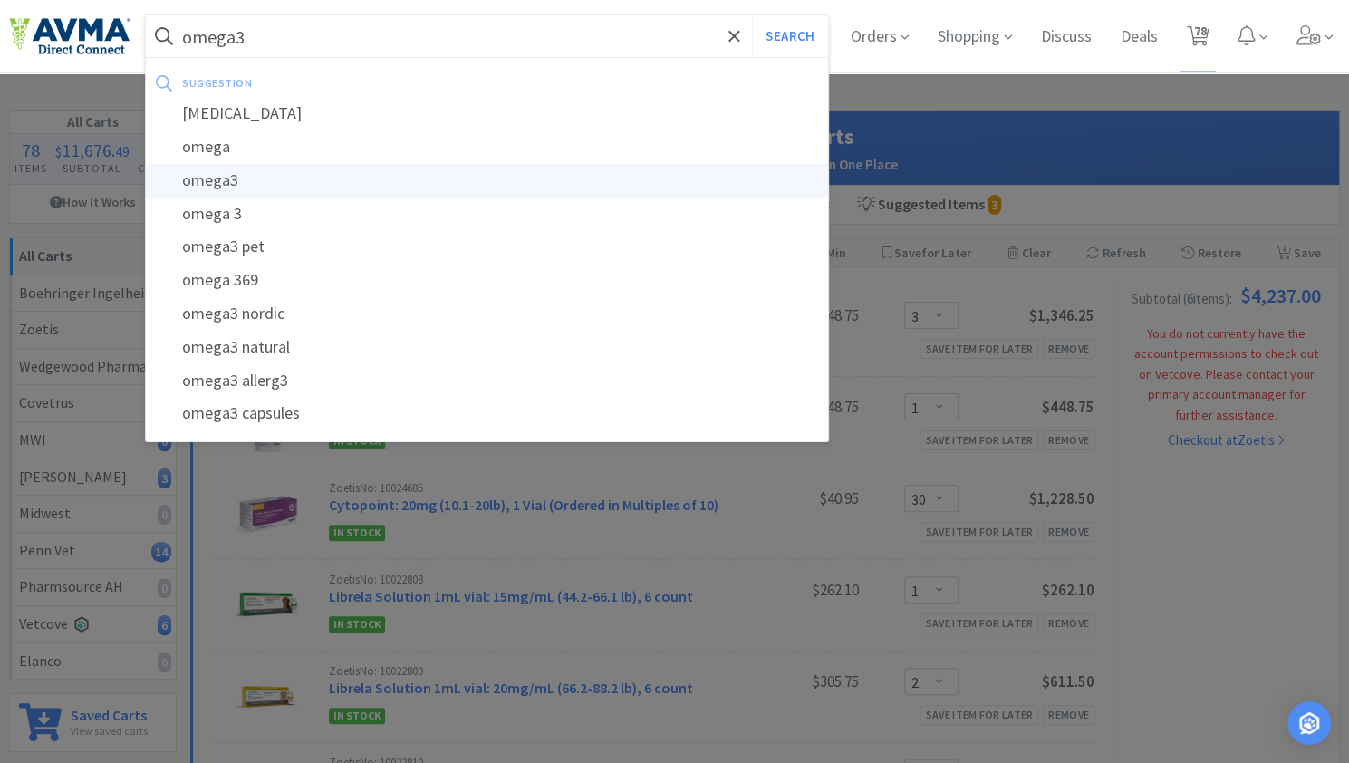
select select "1"
select select "2"
select select "5"
select select "6"
select select "1"
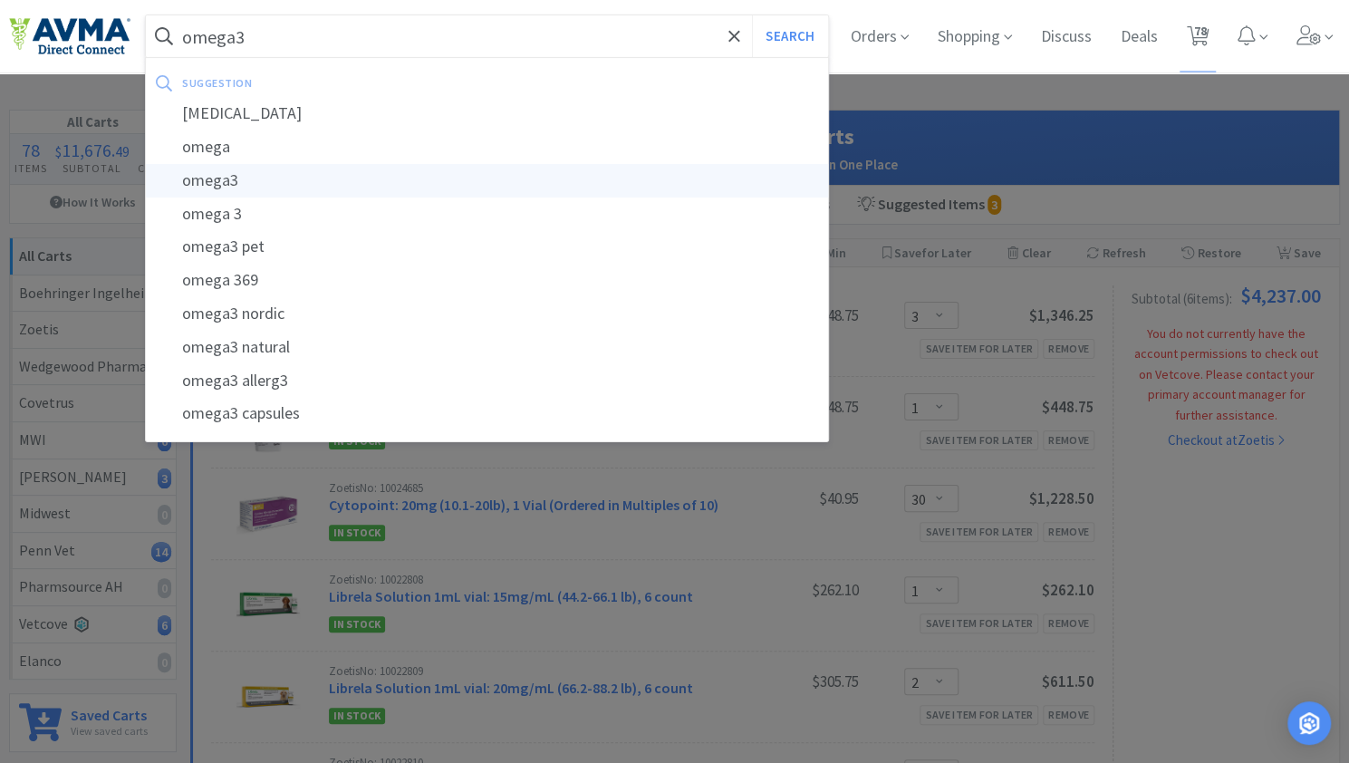
select select "6"
select select "24"
select select "10"
select select "1"
select select "2"
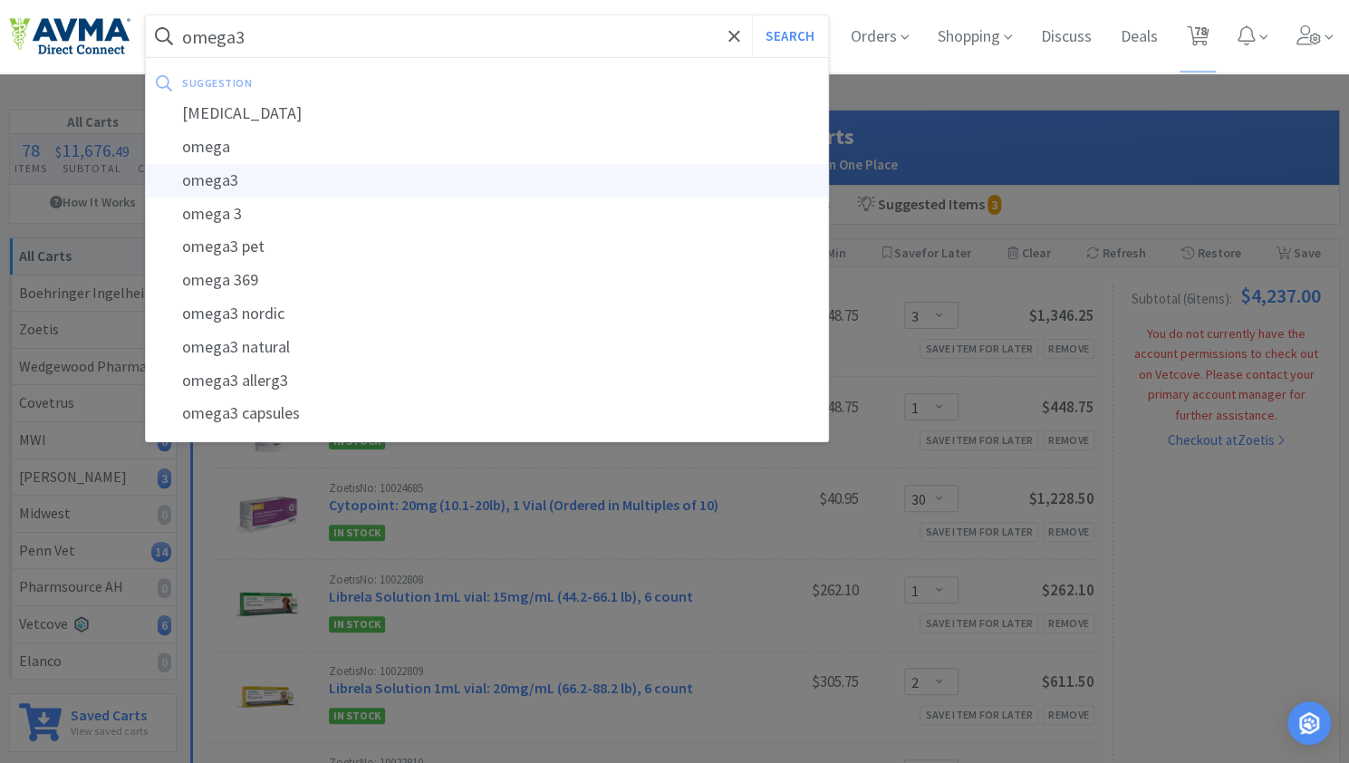
select select "2"
select select "12"
select select "1"
select select "6"
select select "1"
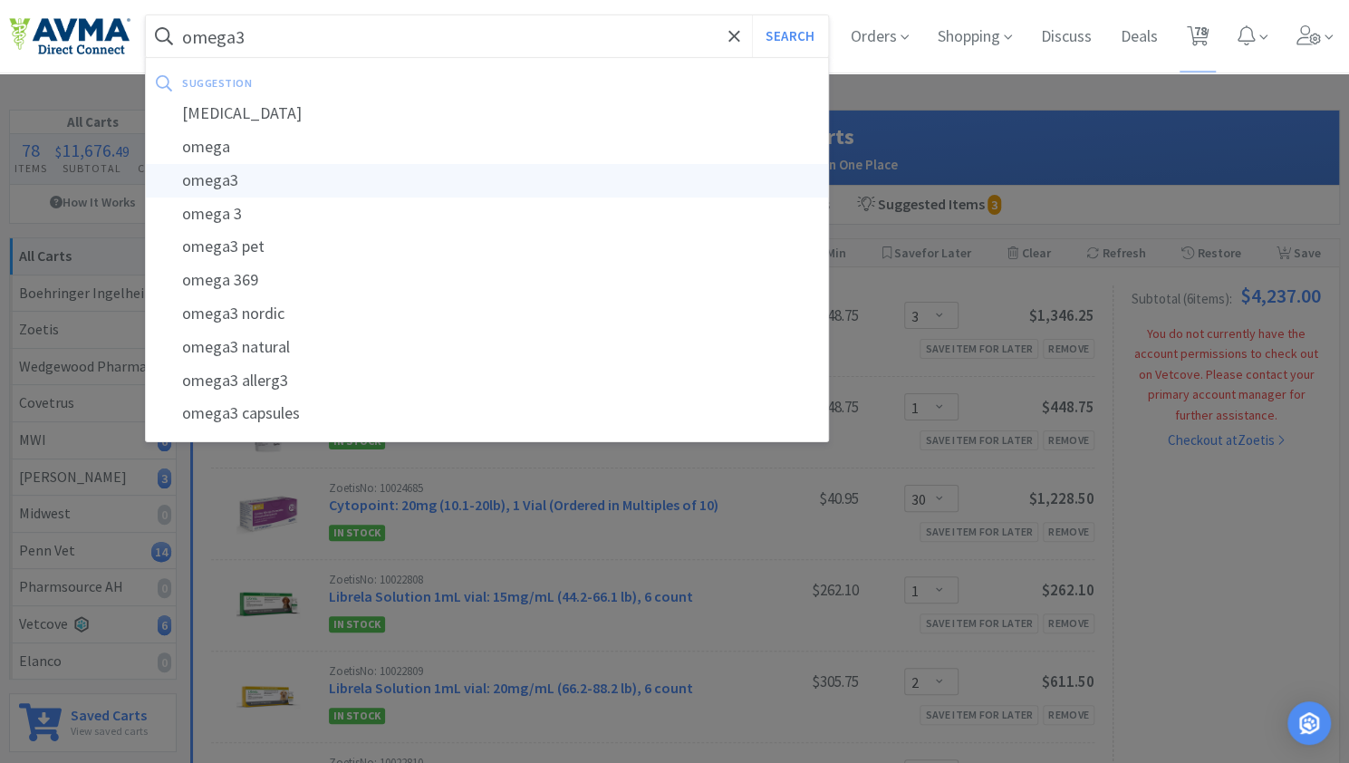
select select "1"
select select "2"
select select "1"
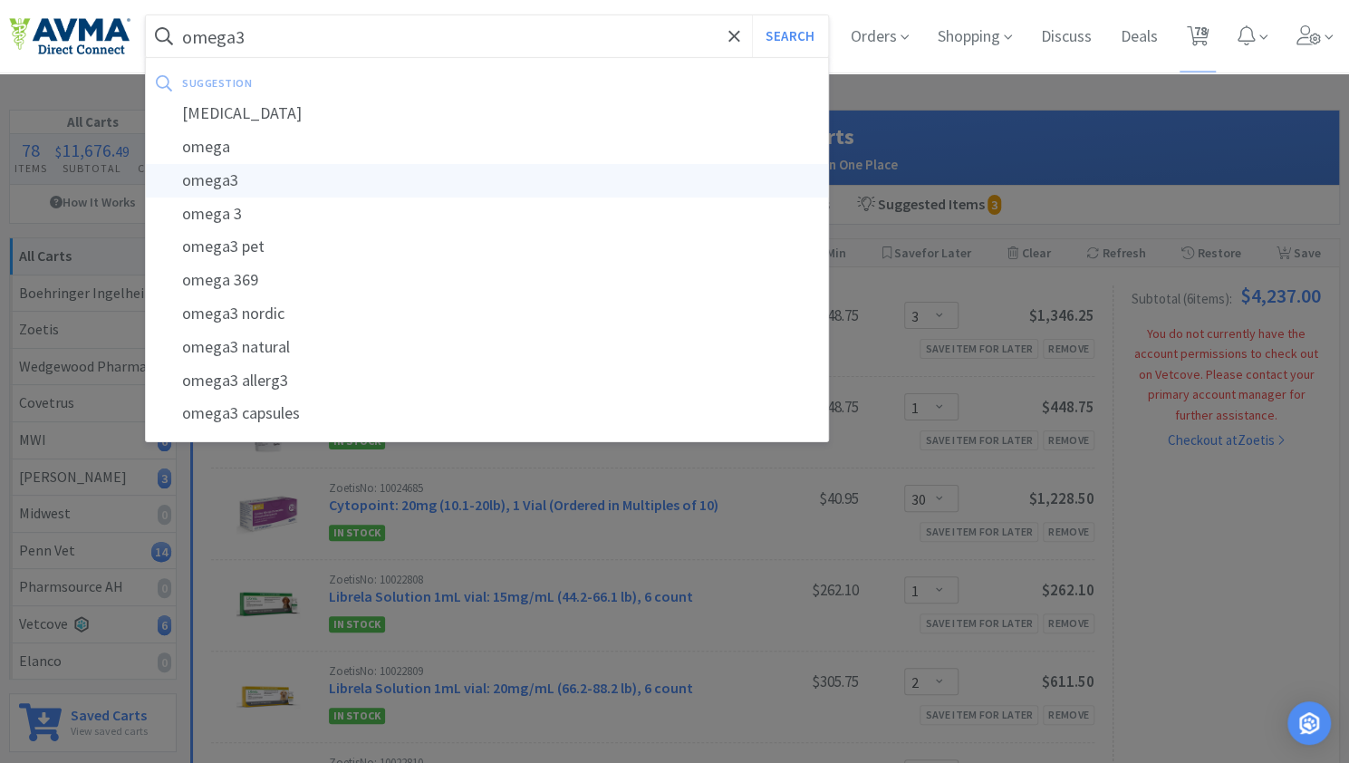
select select "10"
select select "1"
select select "3"
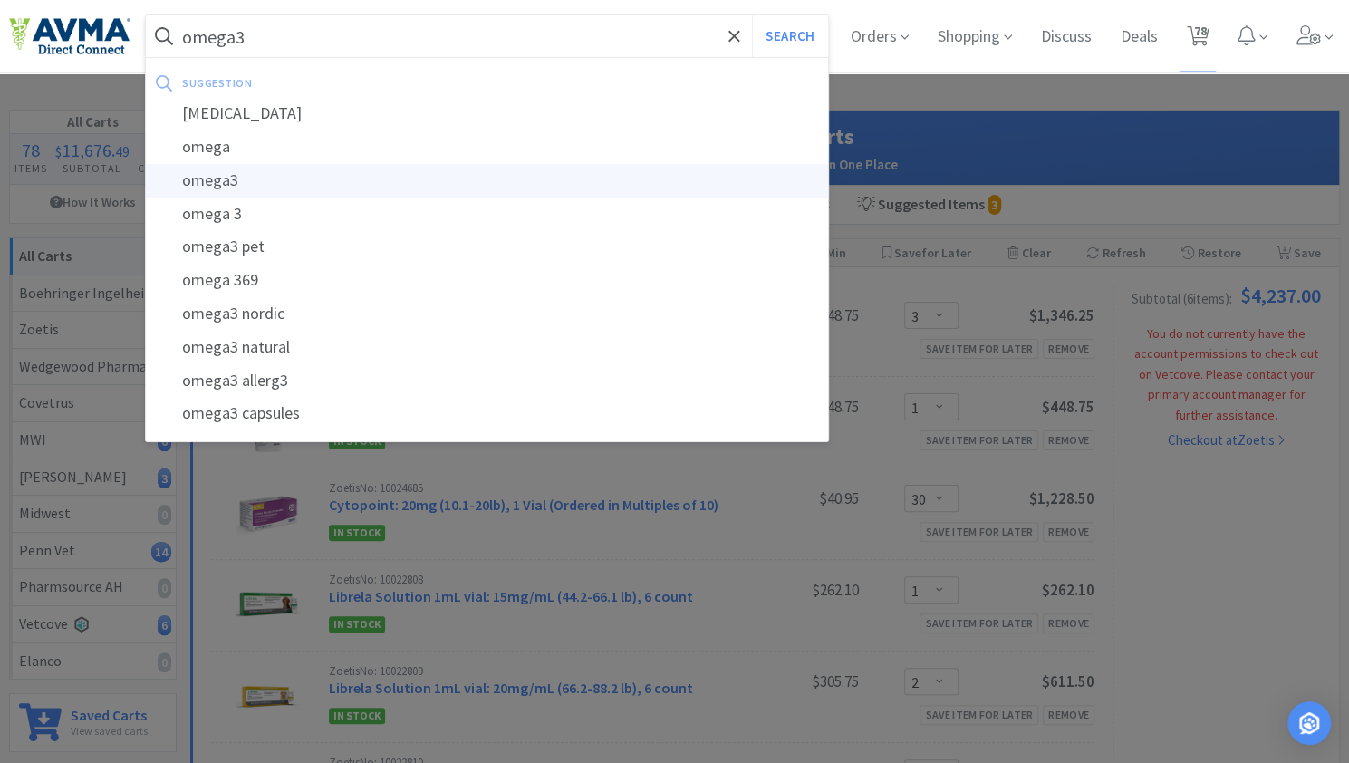
select select "5"
select select "1"
select select "2"
select select "3"
select select "1"
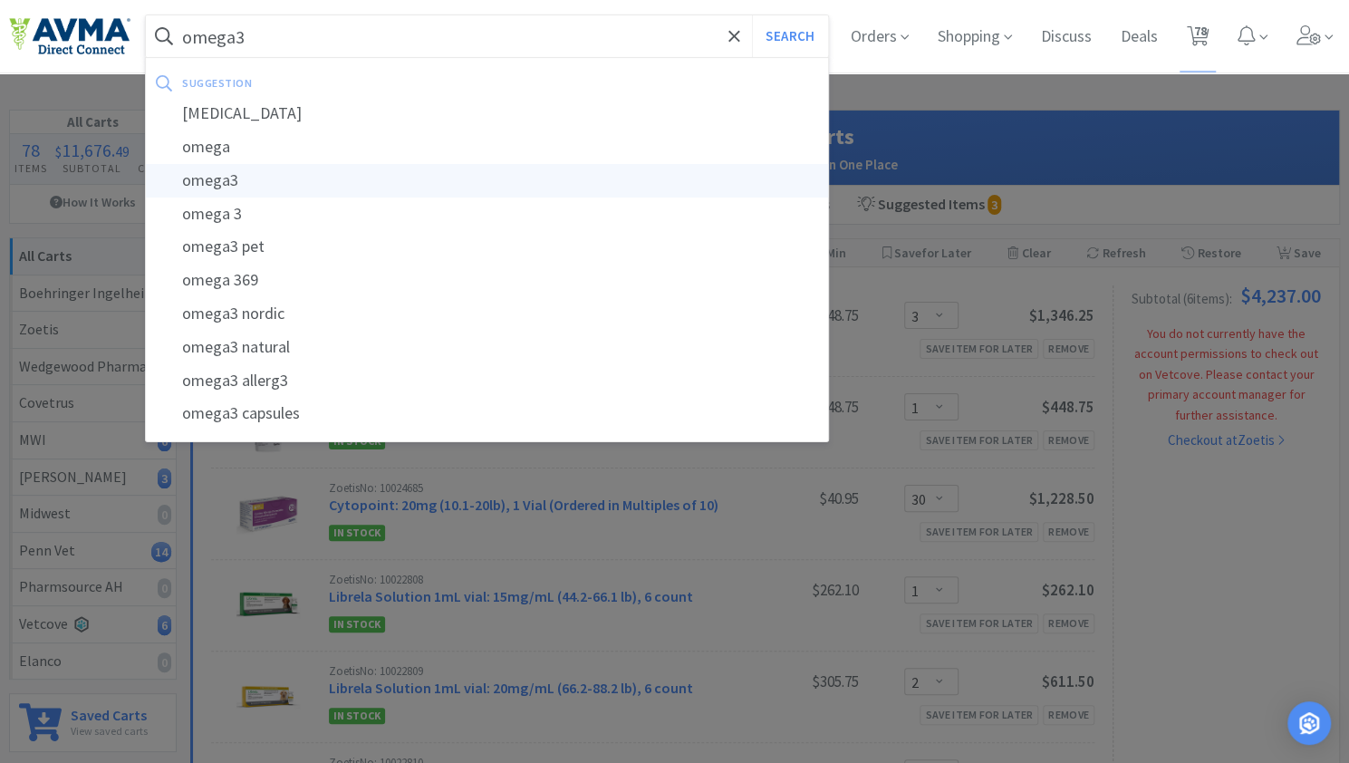
select select "2"
select select "4"
select select "10"
select select "1"
select select "12"
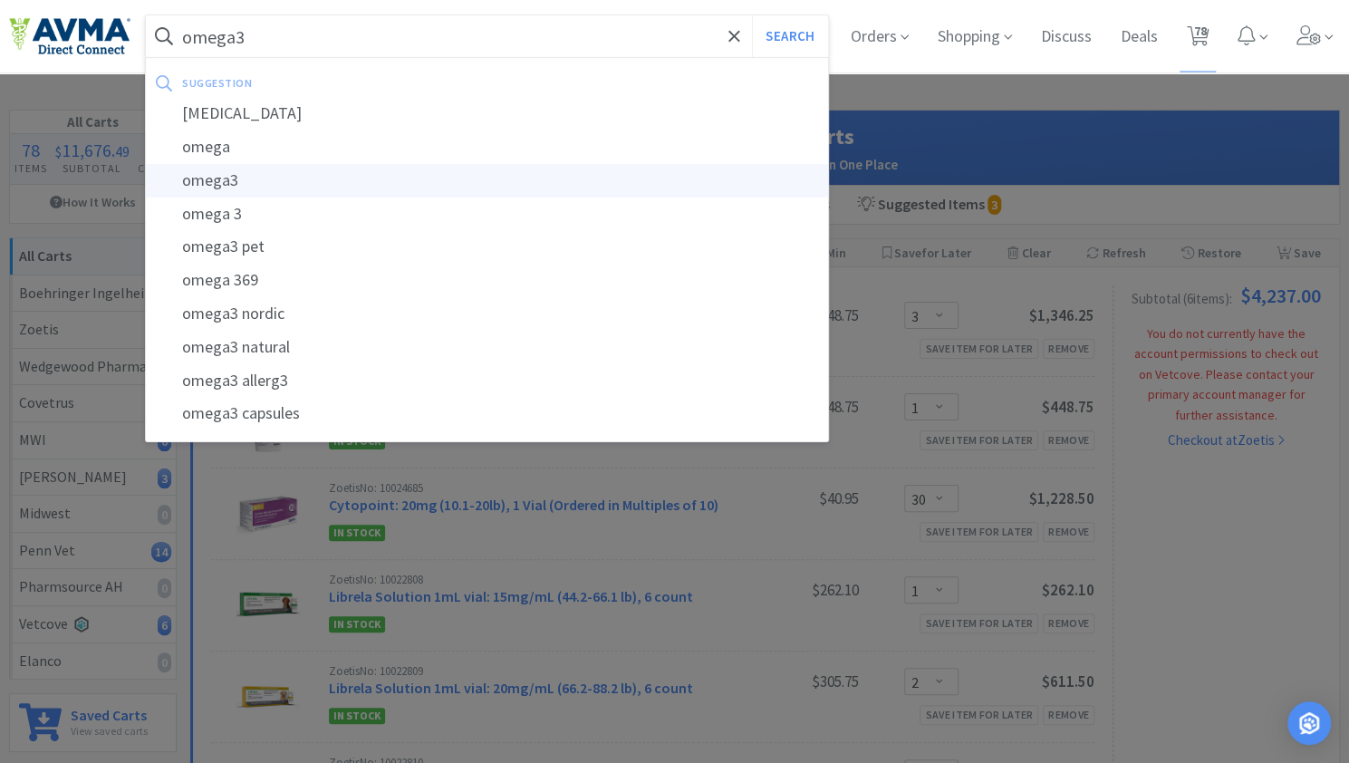
select select "3"
select select "1"
select select "3"
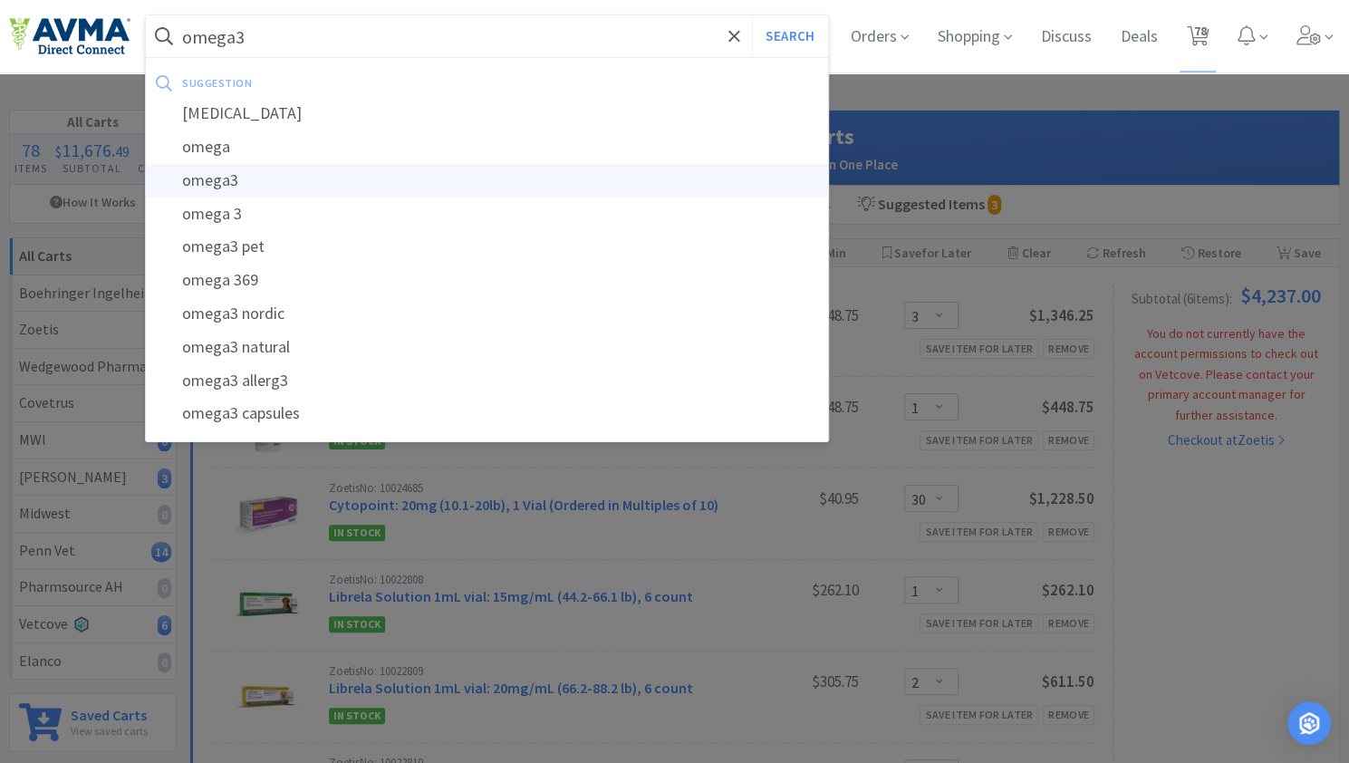
select select "3"
select select "1"
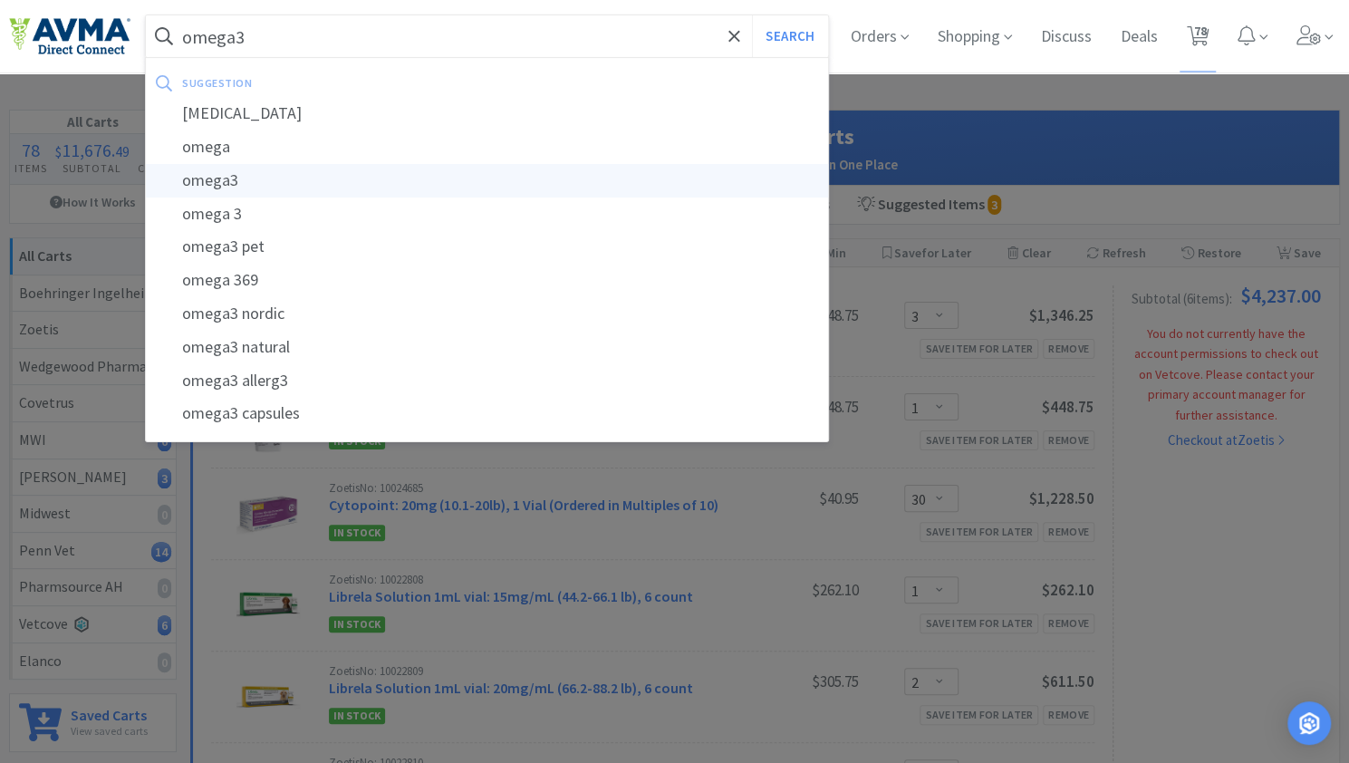
select select "30"
select select "1"
select select "2"
select select "1"
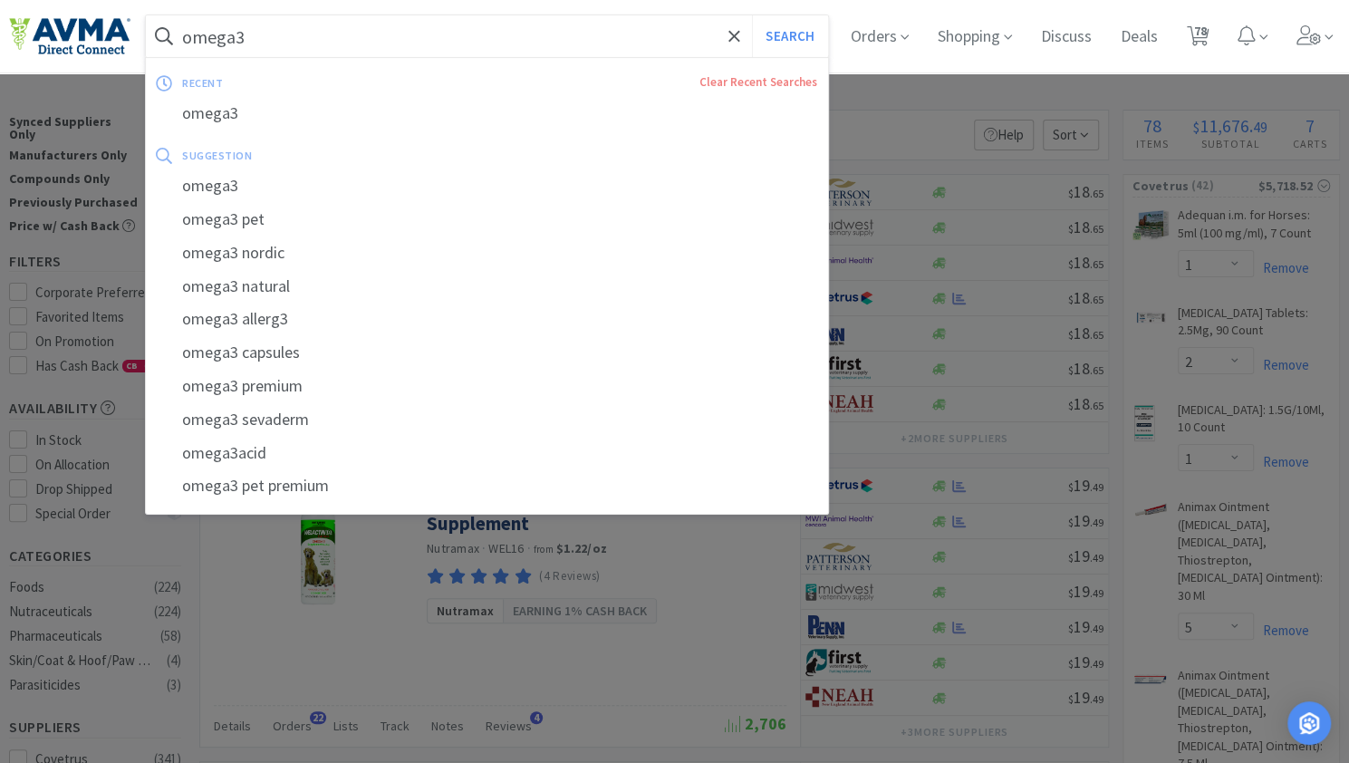
click at [254, 37] on input "omega3" at bounding box center [487, 36] width 682 height 42
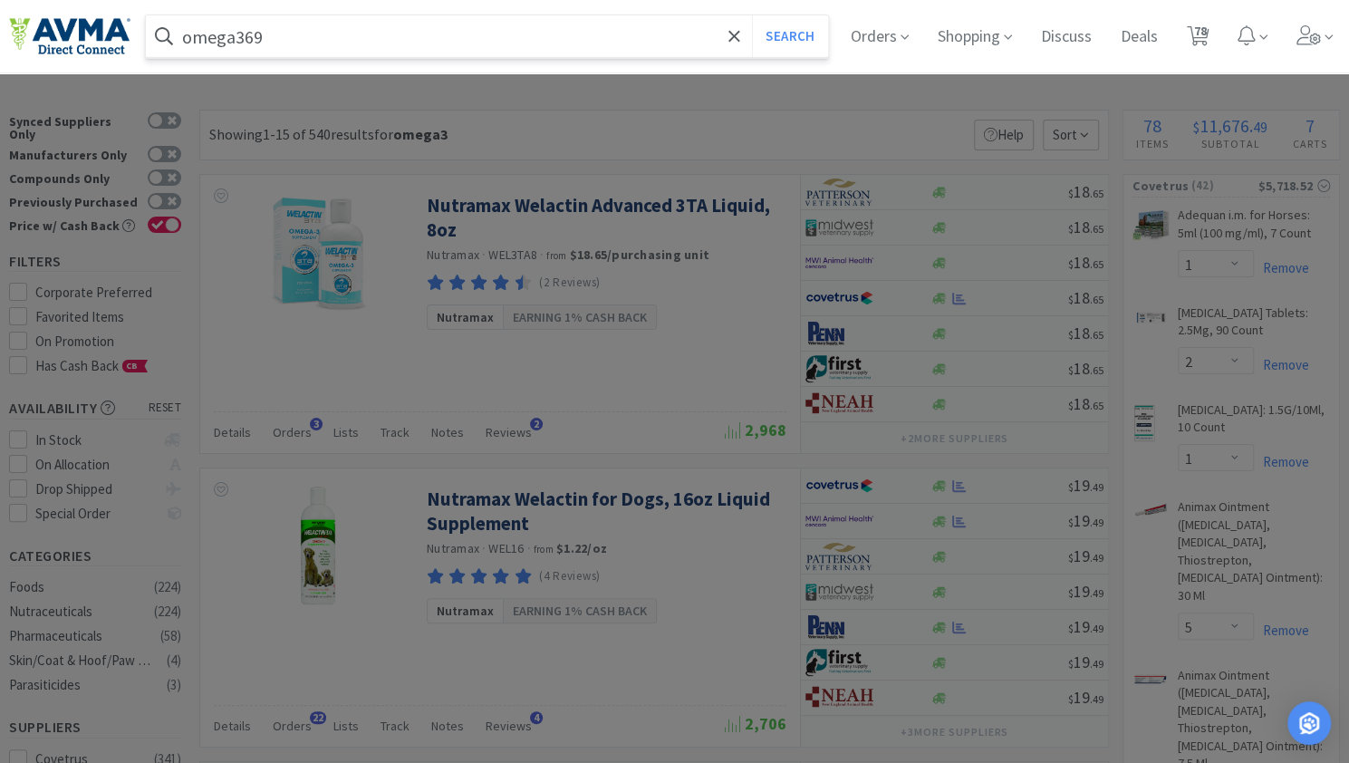
click at [243, 43] on input "omega369" at bounding box center [487, 36] width 682 height 42
click at [248, 43] on input "omega369" at bounding box center [487, 36] width 682 height 42
click at [256, 42] on input "omega369" at bounding box center [487, 36] width 682 height 42
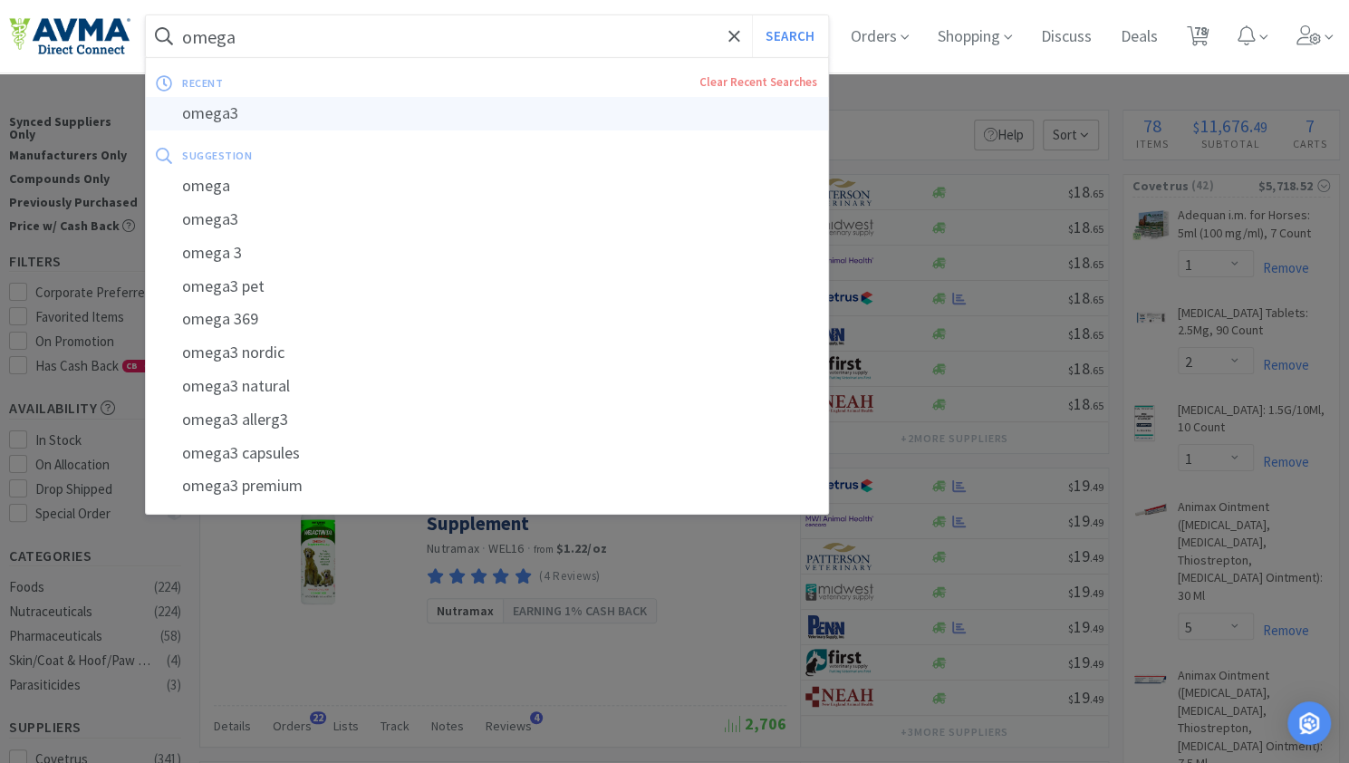
click at [237, 119] on div "omega3" at bounding box center [487, 114] width 682 height 34
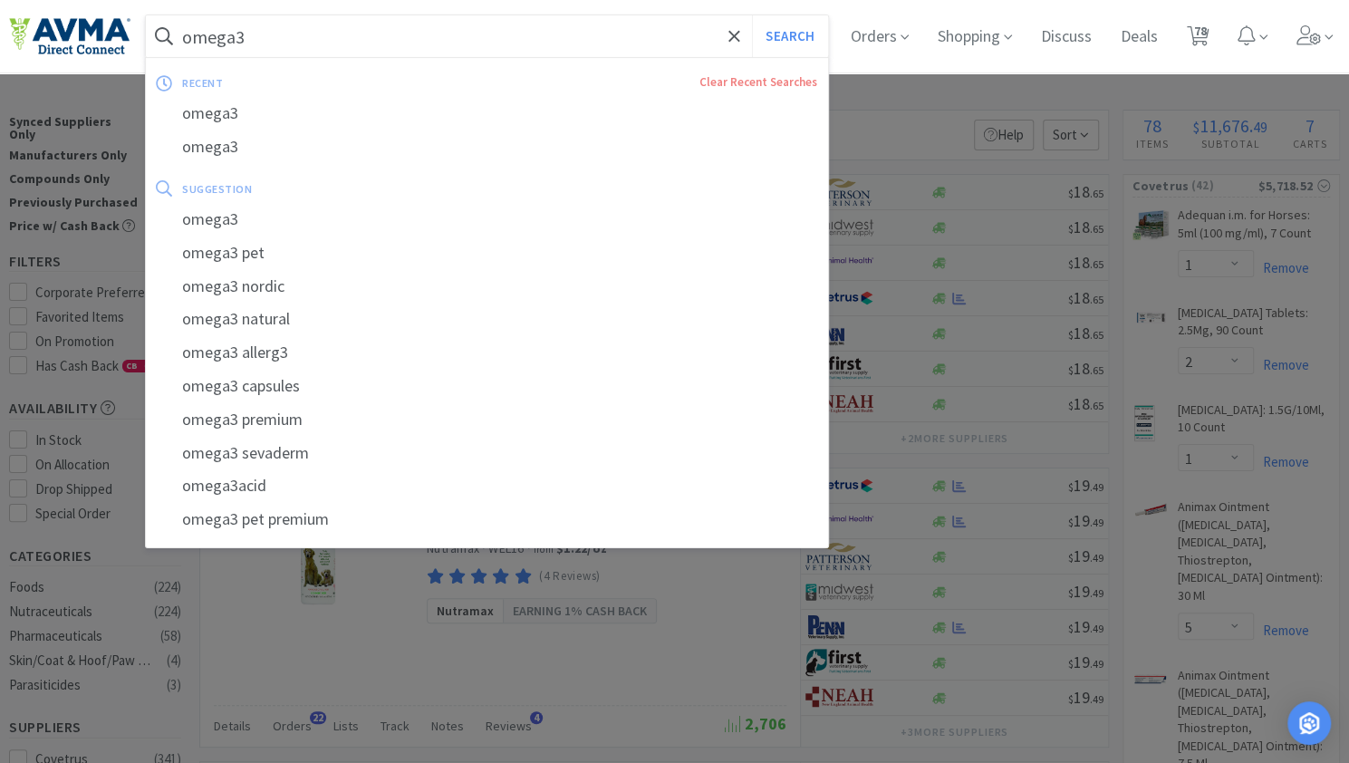
click at [300, 41] on input "omega3" at bounding box center [487, 36] width 682 height 42
type input "omega"
click at [752, 15] on button "Search" at bounding box center [789, 36] width 75 height 42
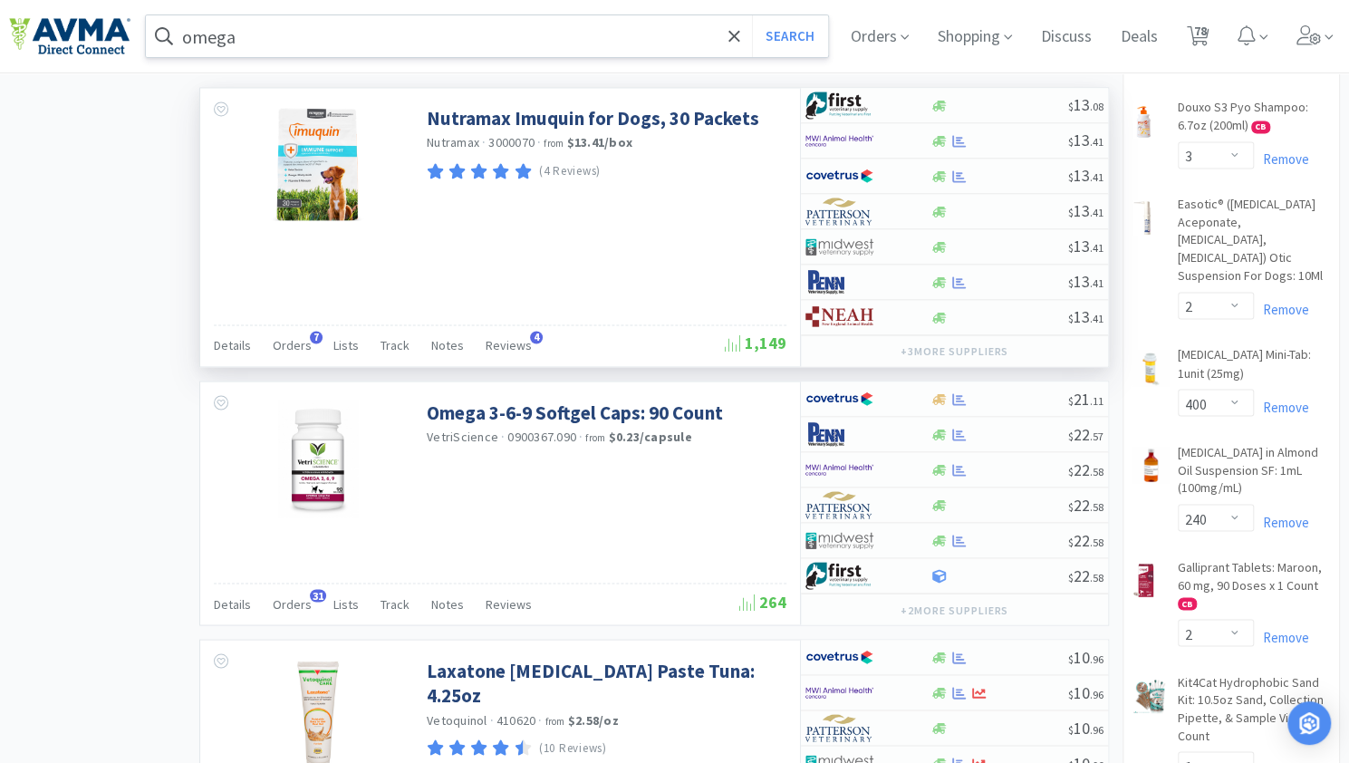
scroll to position [1715, 0]
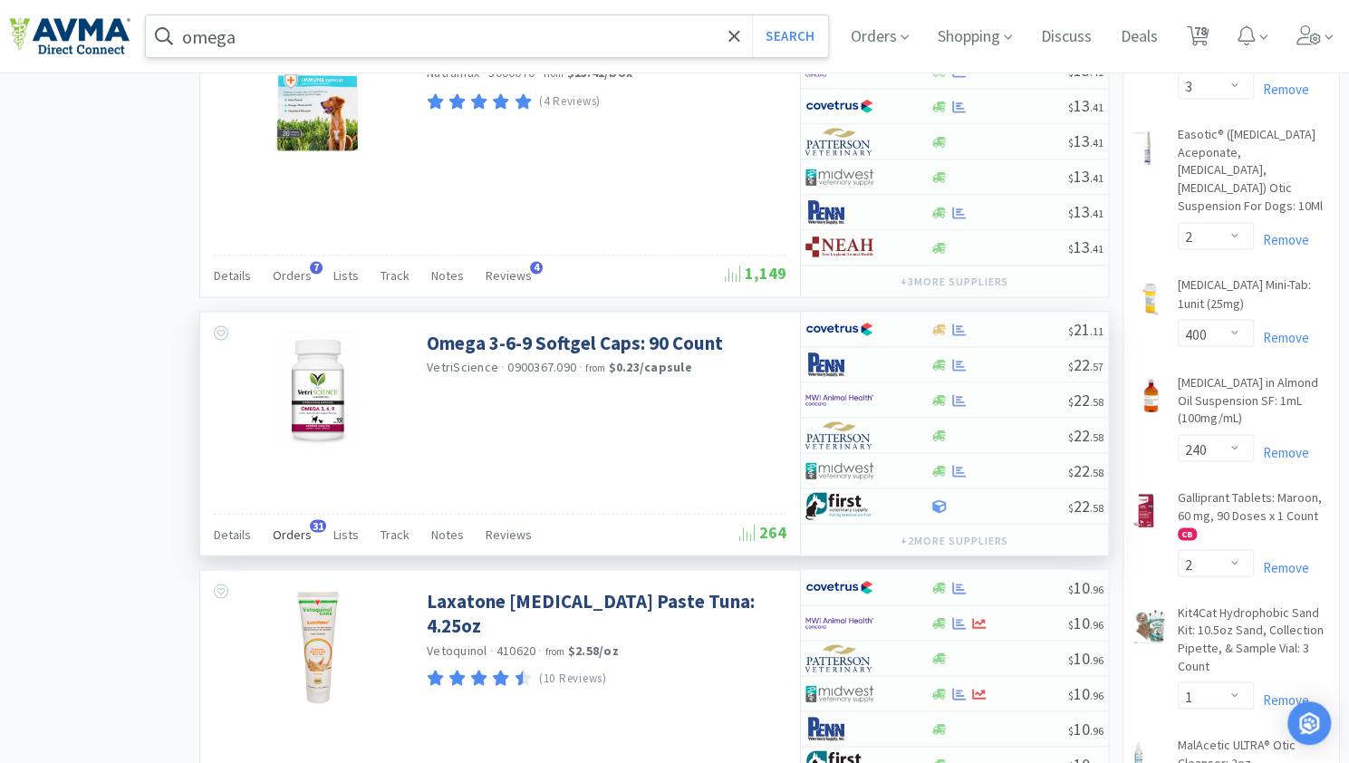
click at [302, 525] on span "Orders" at bounding box center [292, 533] width 39 height 16
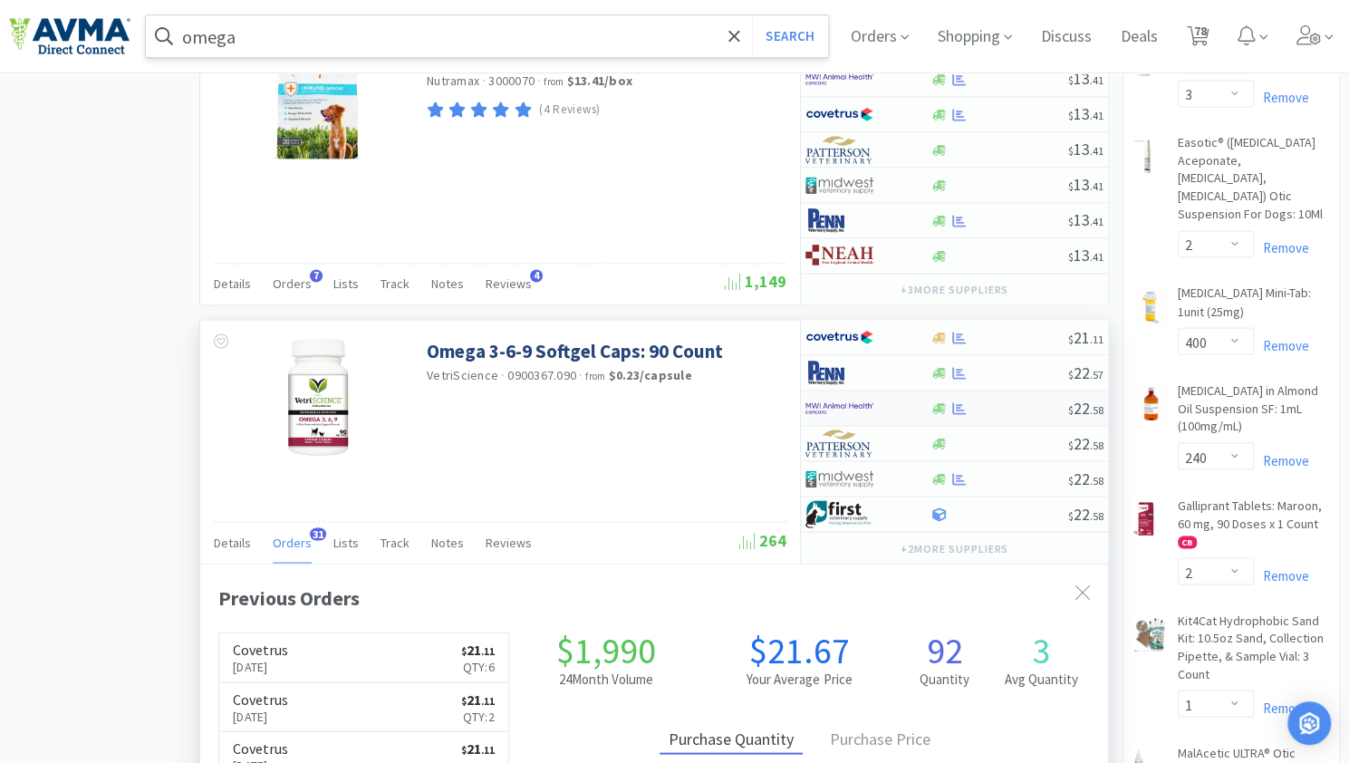
scroll to position [1708, 0]
click at [892, 321] on div at bounding box center [855, 336] width 100 height 31
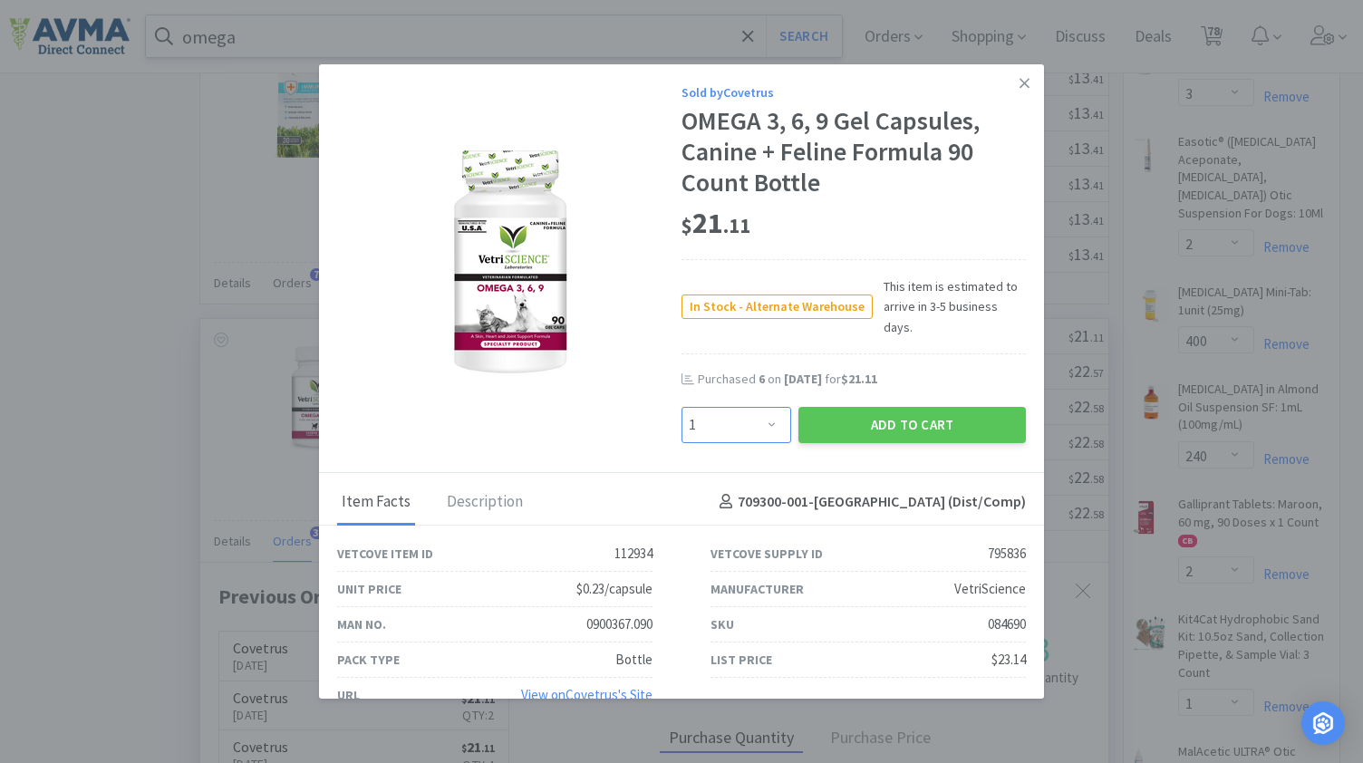
click at [683, 407] on select "Enter Quantity 1 2 3 4 5 6 7 8 9 10 11 12 13 14 15 16 17 18 19 20 Enter Quantity" at bounding box center [736, 425] width 110 height 36
click at [690, 407] on select "Enter Quantity 1 2 3 4 5 6 7 8 9 10 11 12 13 14 15 16 17 18 19 20 Enter Quantity" at bounding box center [736, 425] width 110 height 36
select select "3"
click at [681, 407] on select "Enter Quantity 1 2 3 4 5 6 7 8 9 10 11 12 13 14 15 16 17 18 19 20 Enter Quantity" at bounding box center [736, 425] width 110 height 36
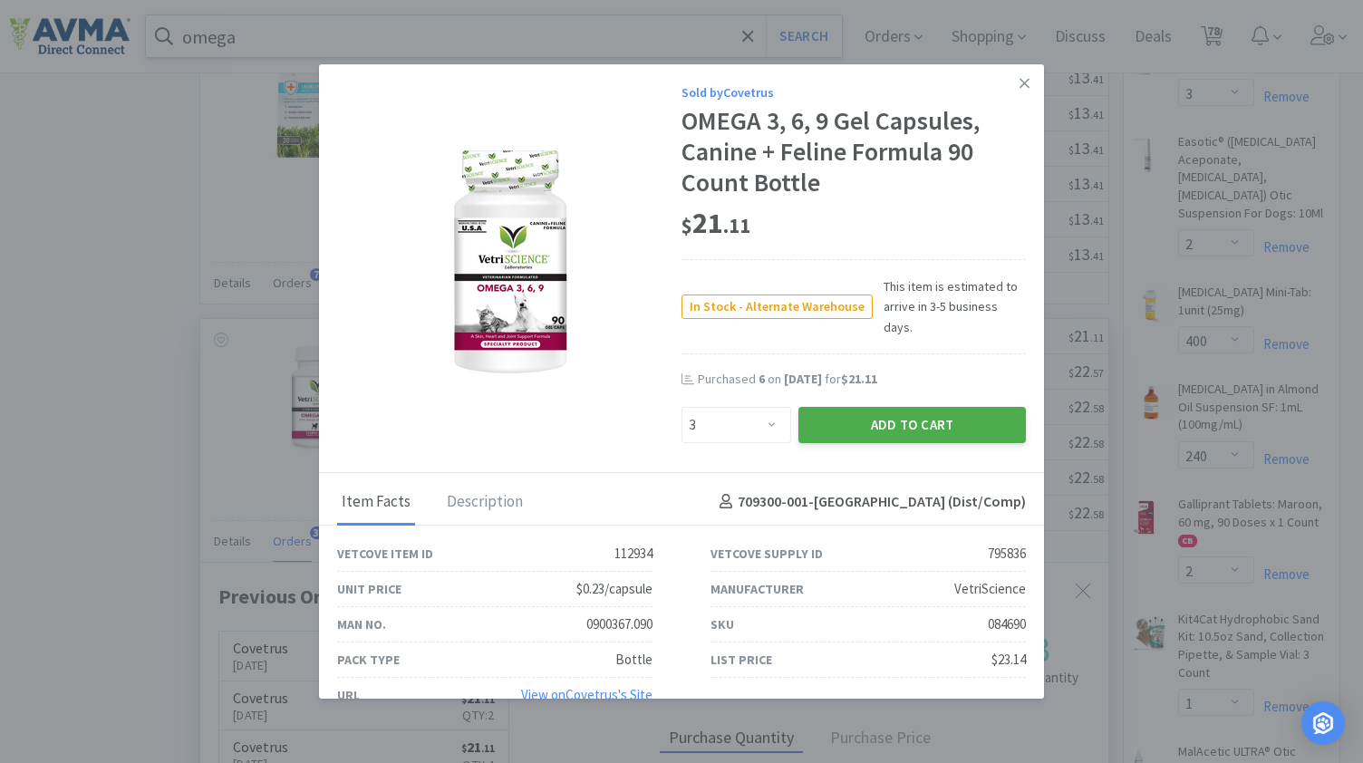
click at [888, 407] on button "Add to Cart" at bounding box center [911, 425] width 227 height 36
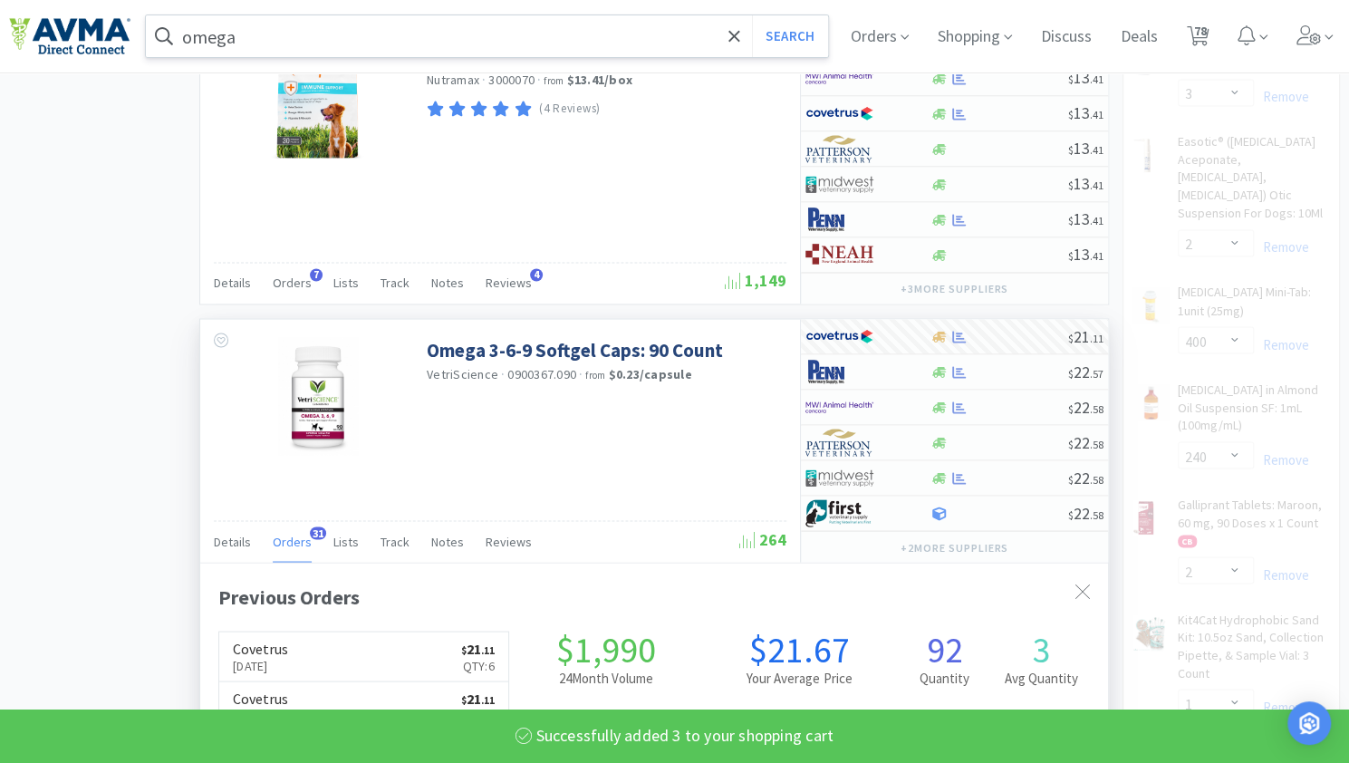
scroll to position [905540, 905117]
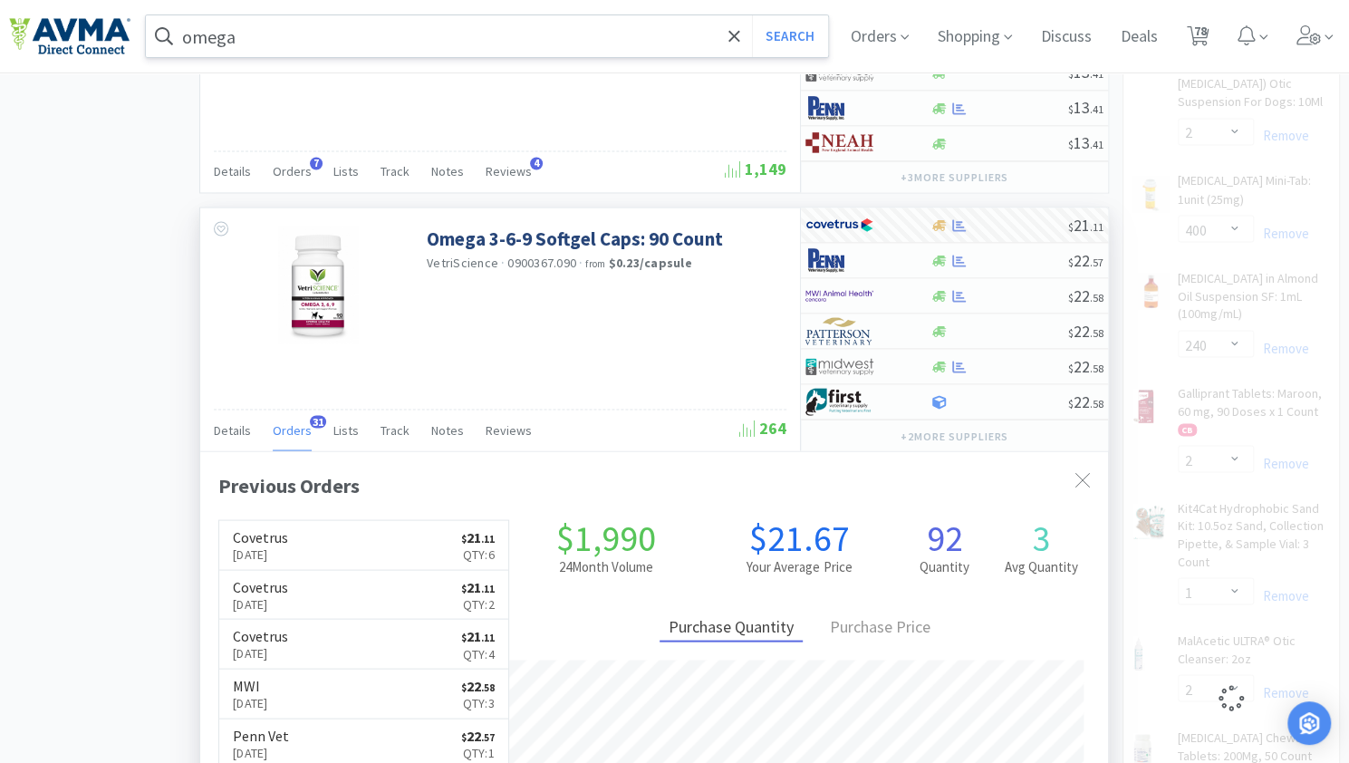
select select "3"
select select "1"
select select "6"
select select "10"
select select "1"
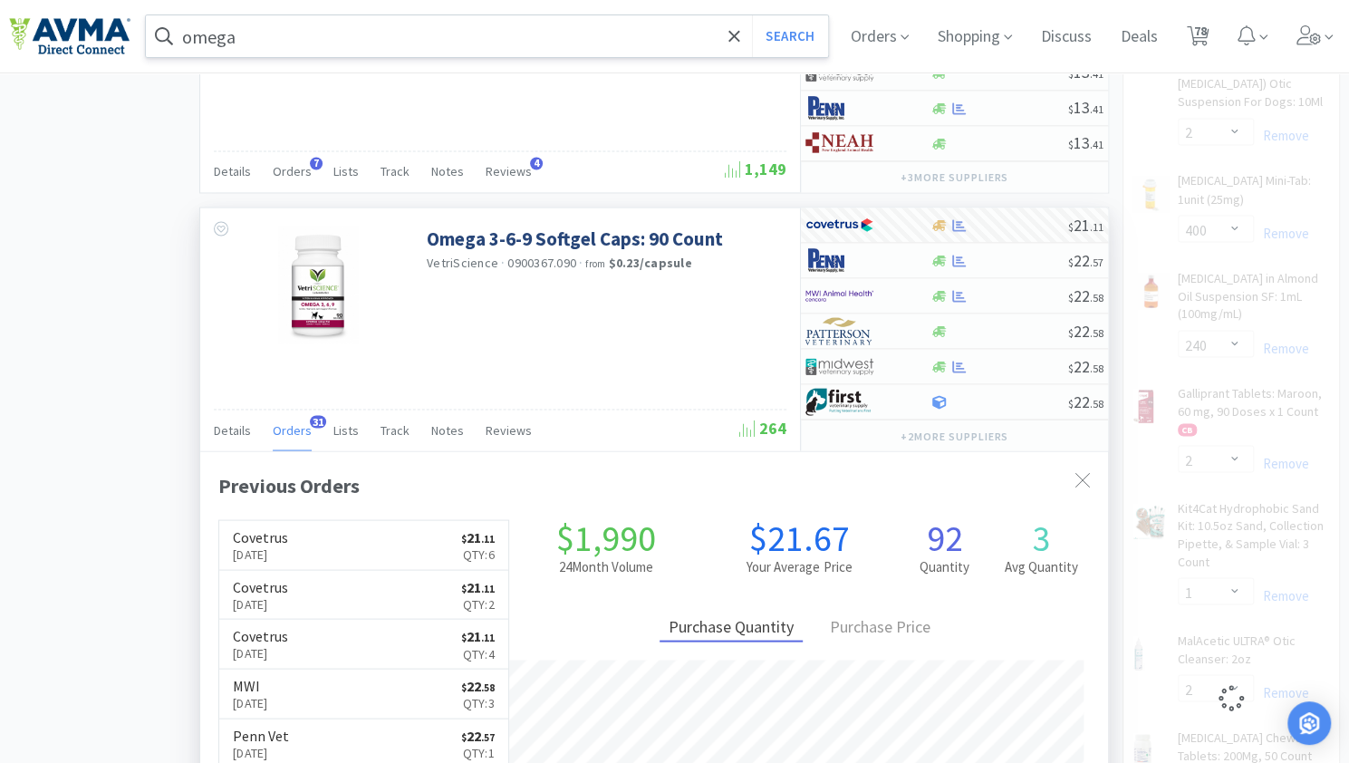
select select "2"
select select "12"
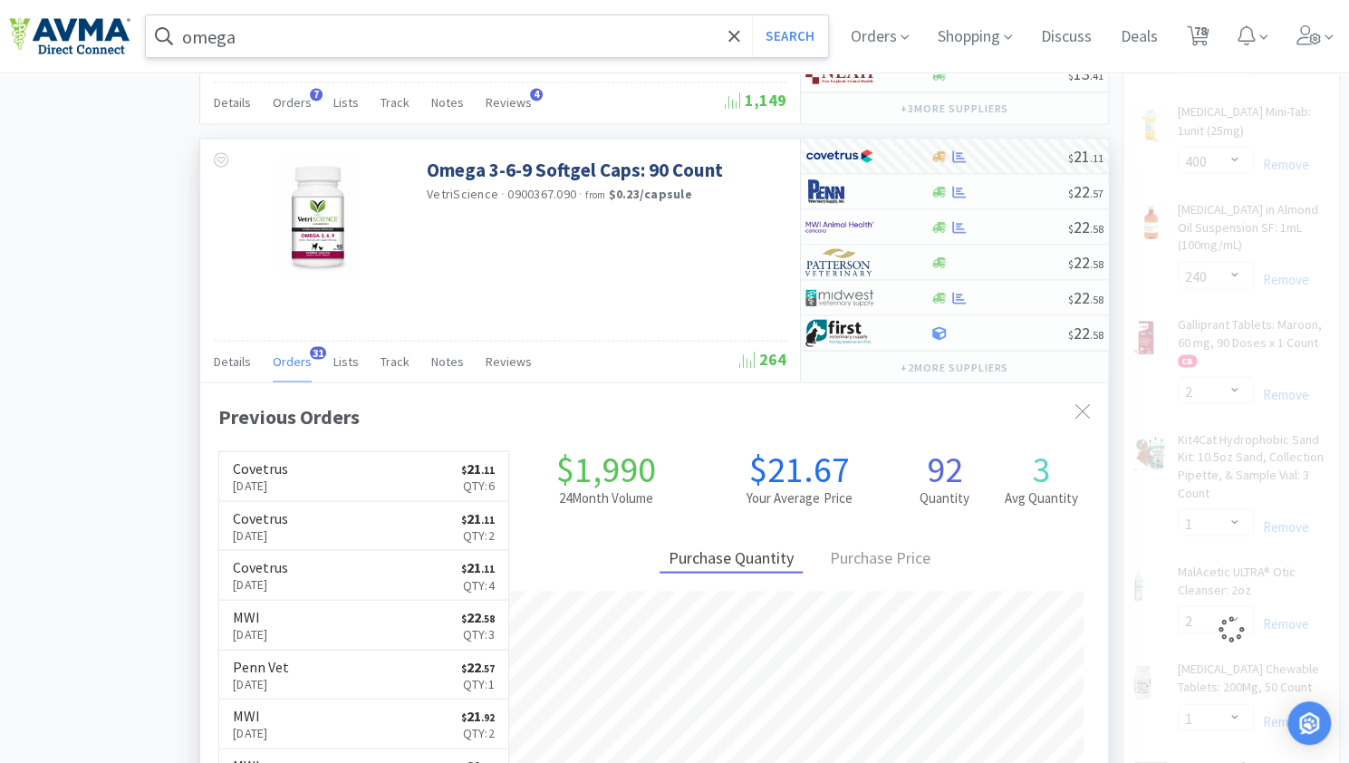
select select "24"
select select "1"
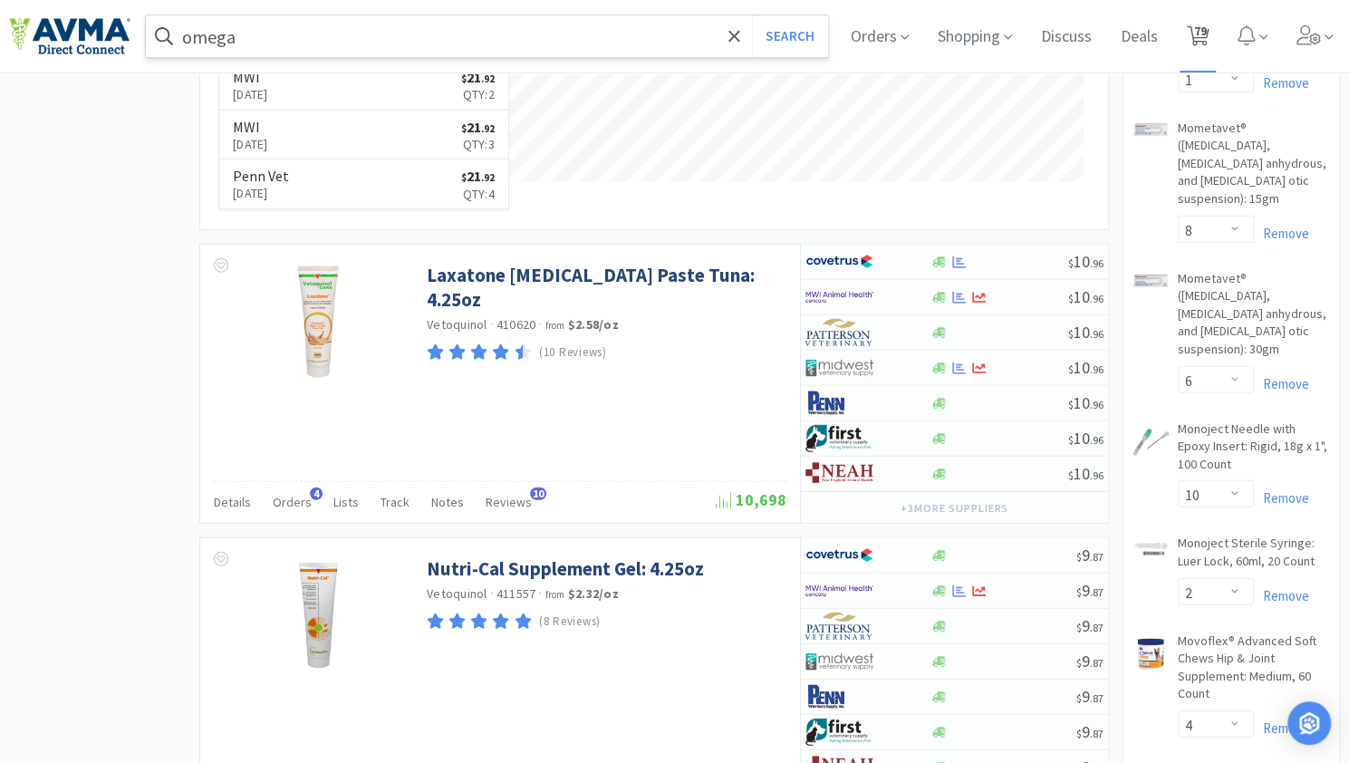
scroll to position [2465, 0]
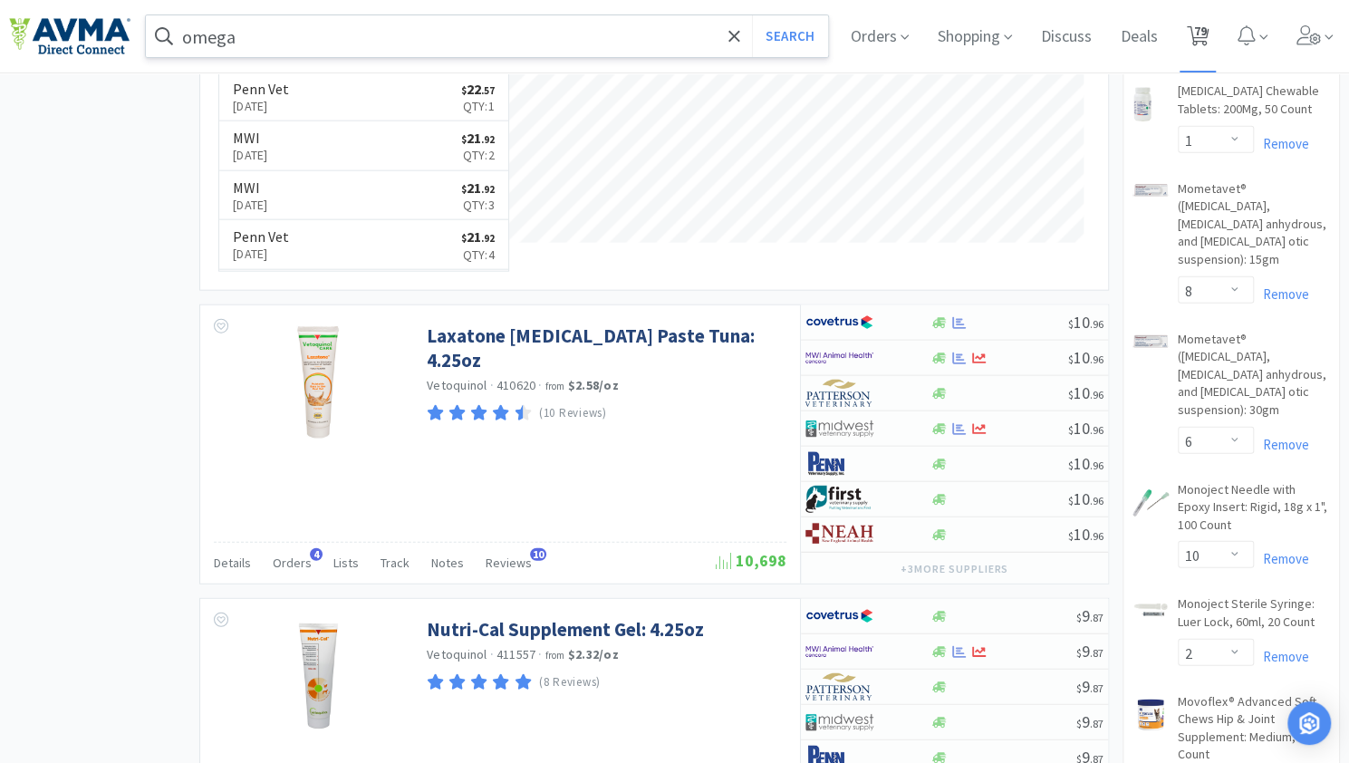
click at [1206, 24] on span "79" at bounding box center [1199, 31] width 13 height 72
select select "3"
select select "1"
select select "30"
select select "1"
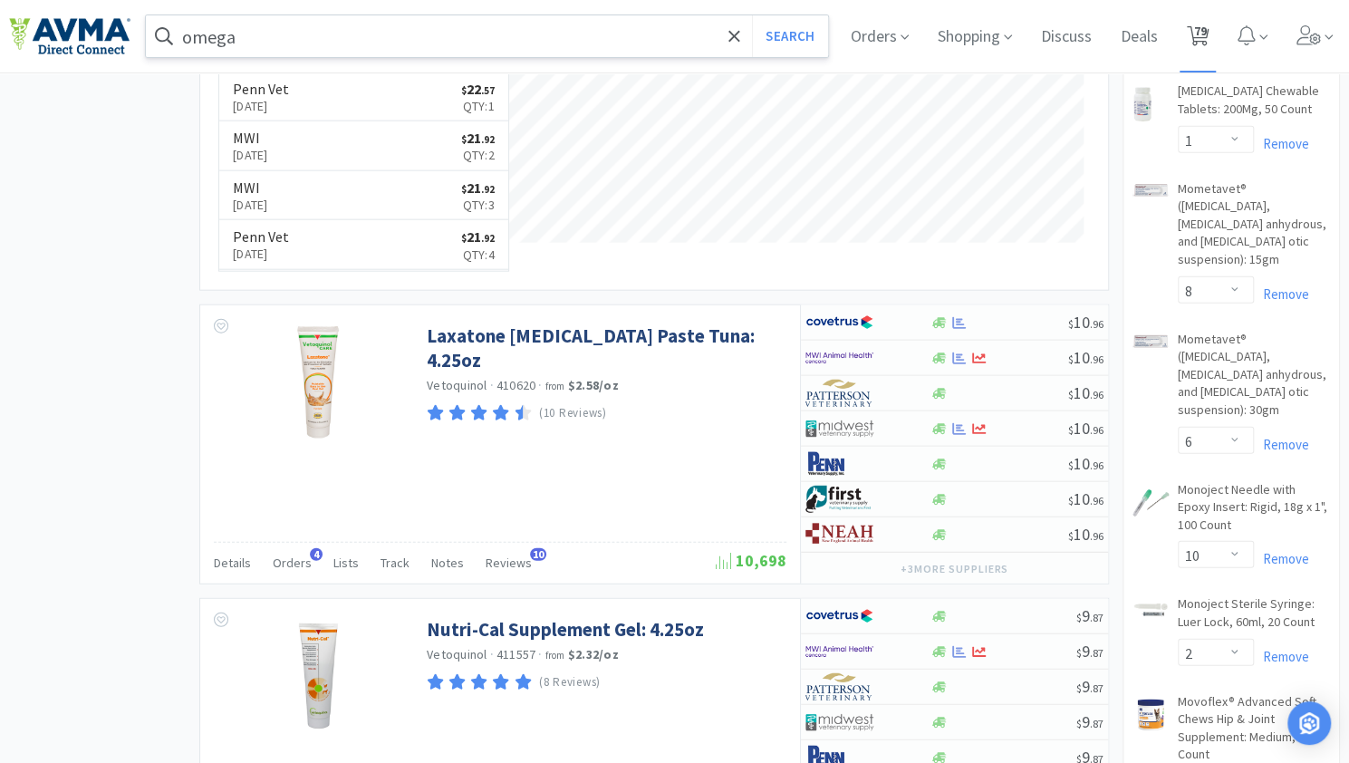
select select "2"
select select "1"
select select "2"
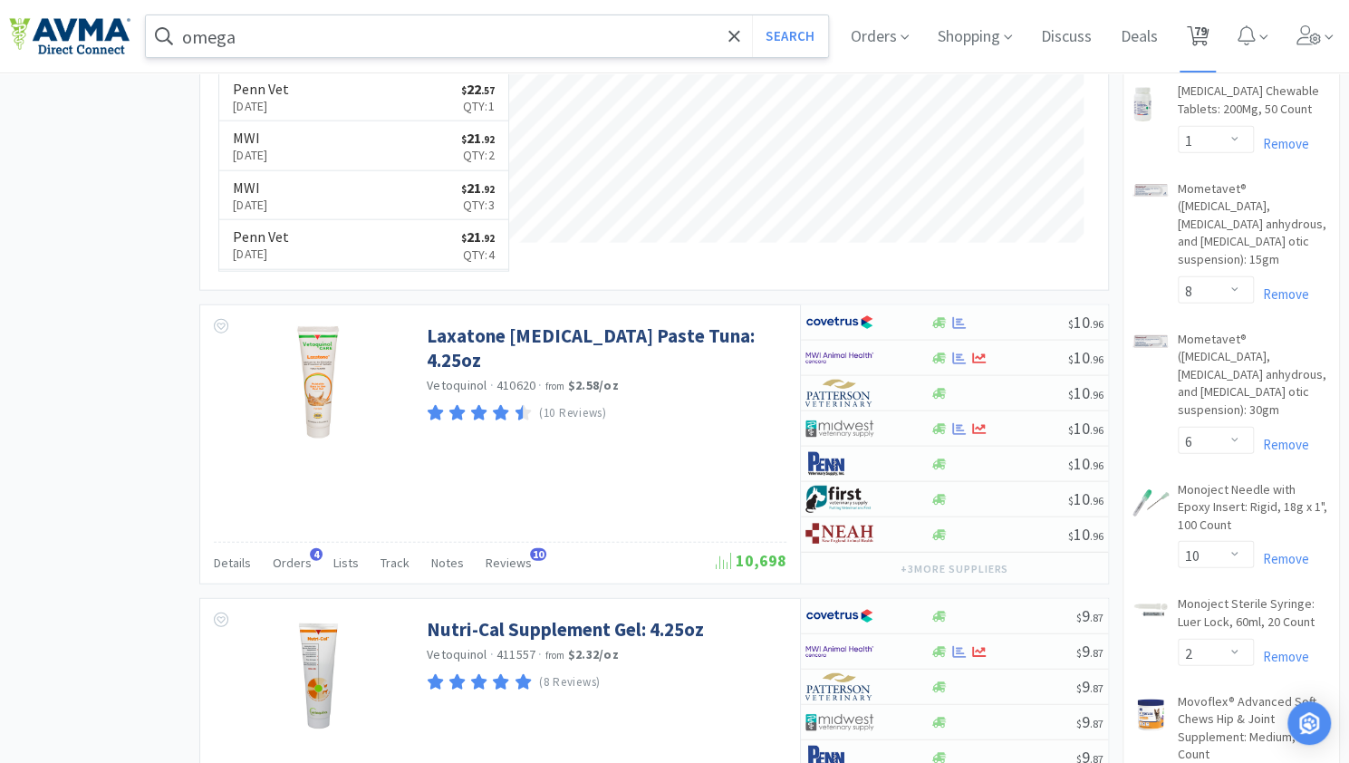
select select "1"
select select "5"
select select "6"
select select "2"
select select "1"
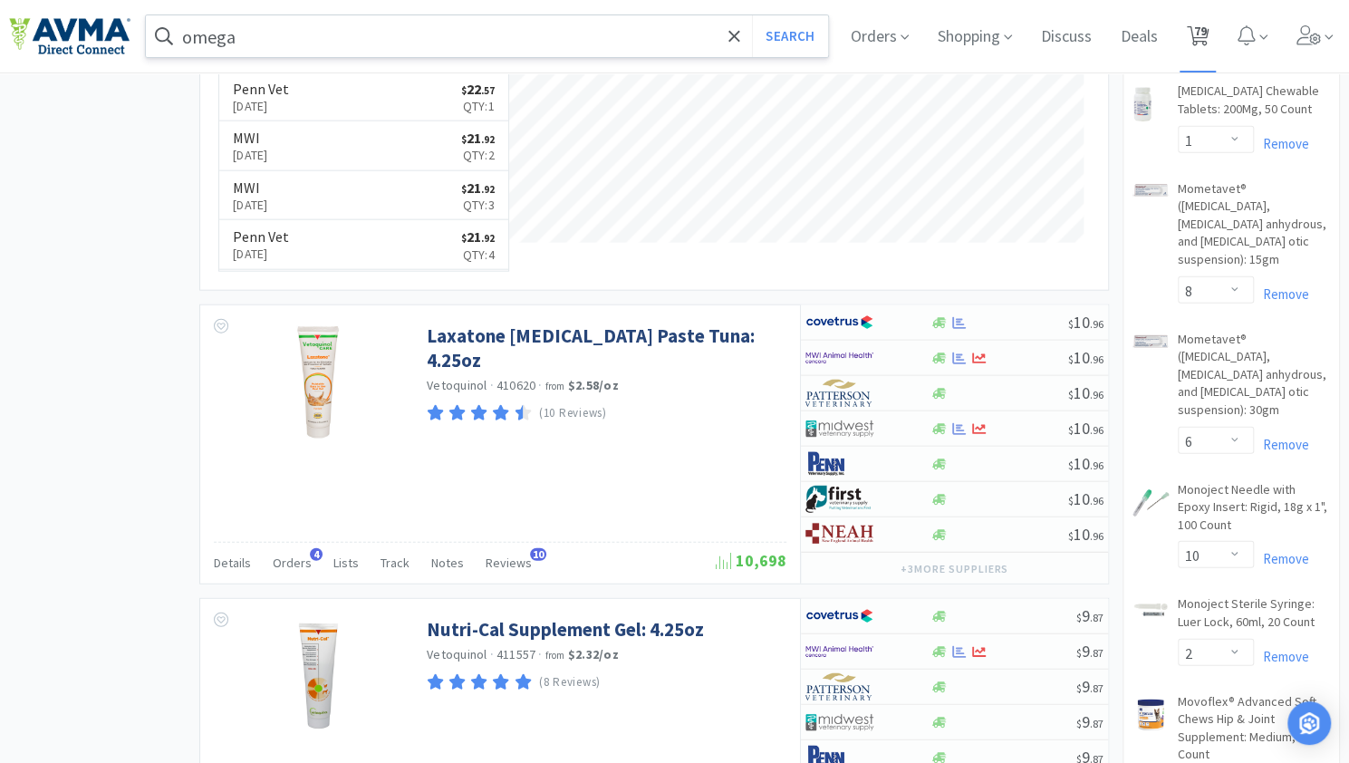
select select "1"
select select "2"
select select "1"
select select "10"
select select "6"
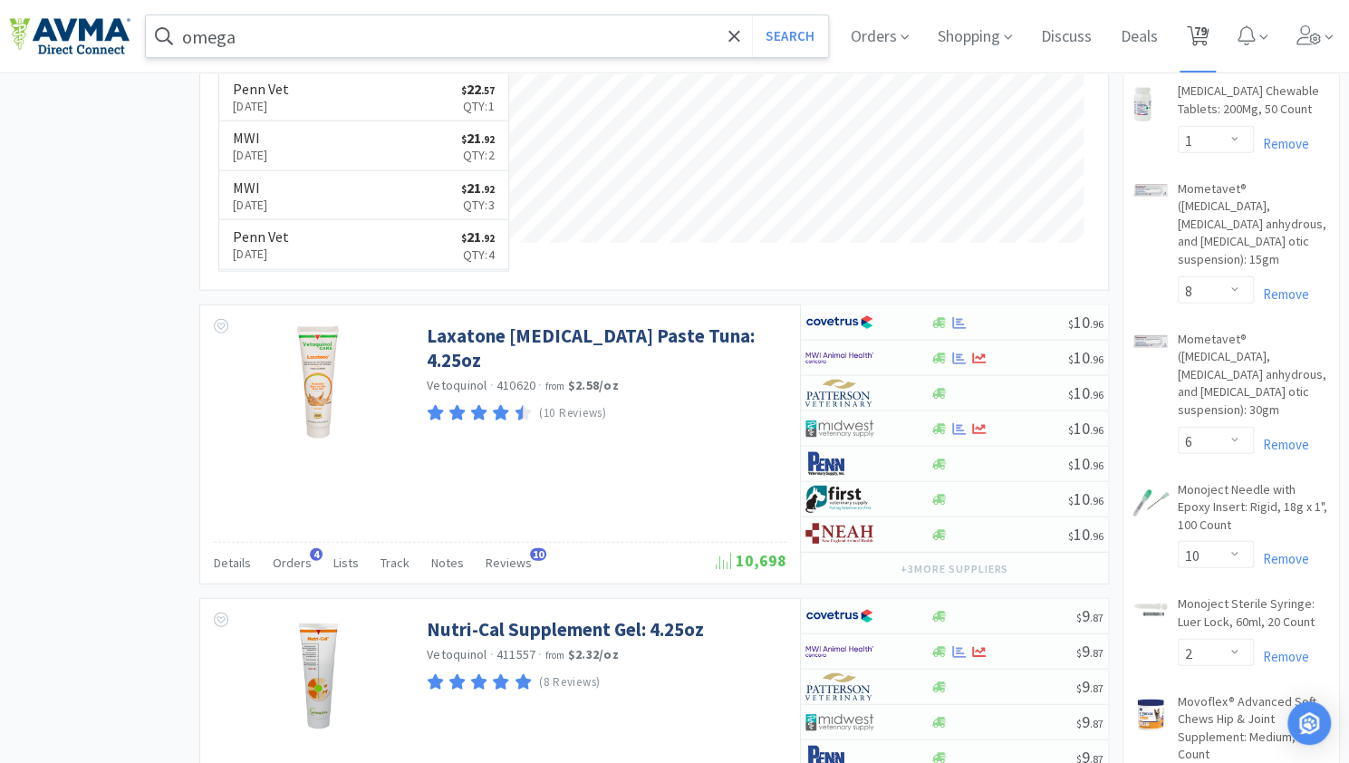
select select "5"
select select "6"
select select "3"
select select "2"
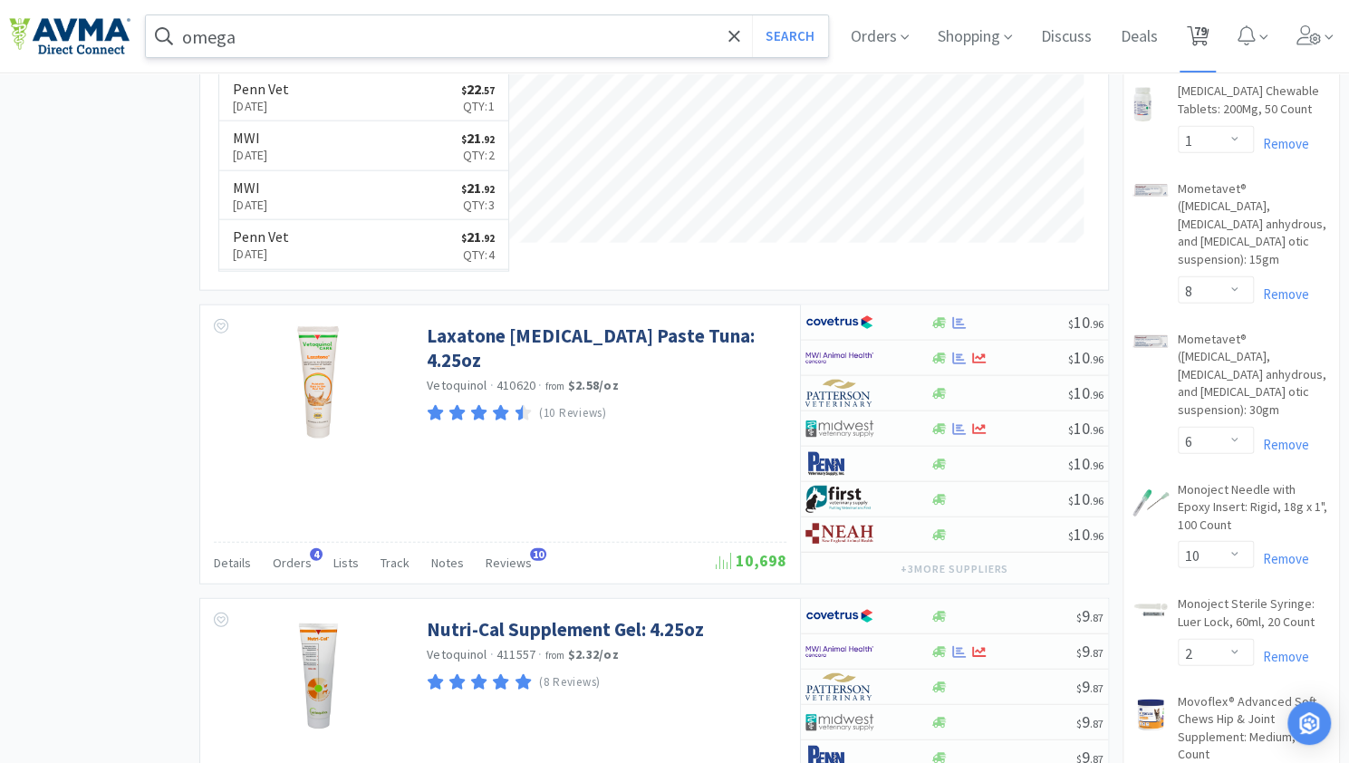
select select "1"
select select "2"
select select "1"
select select "8"
select select "6"
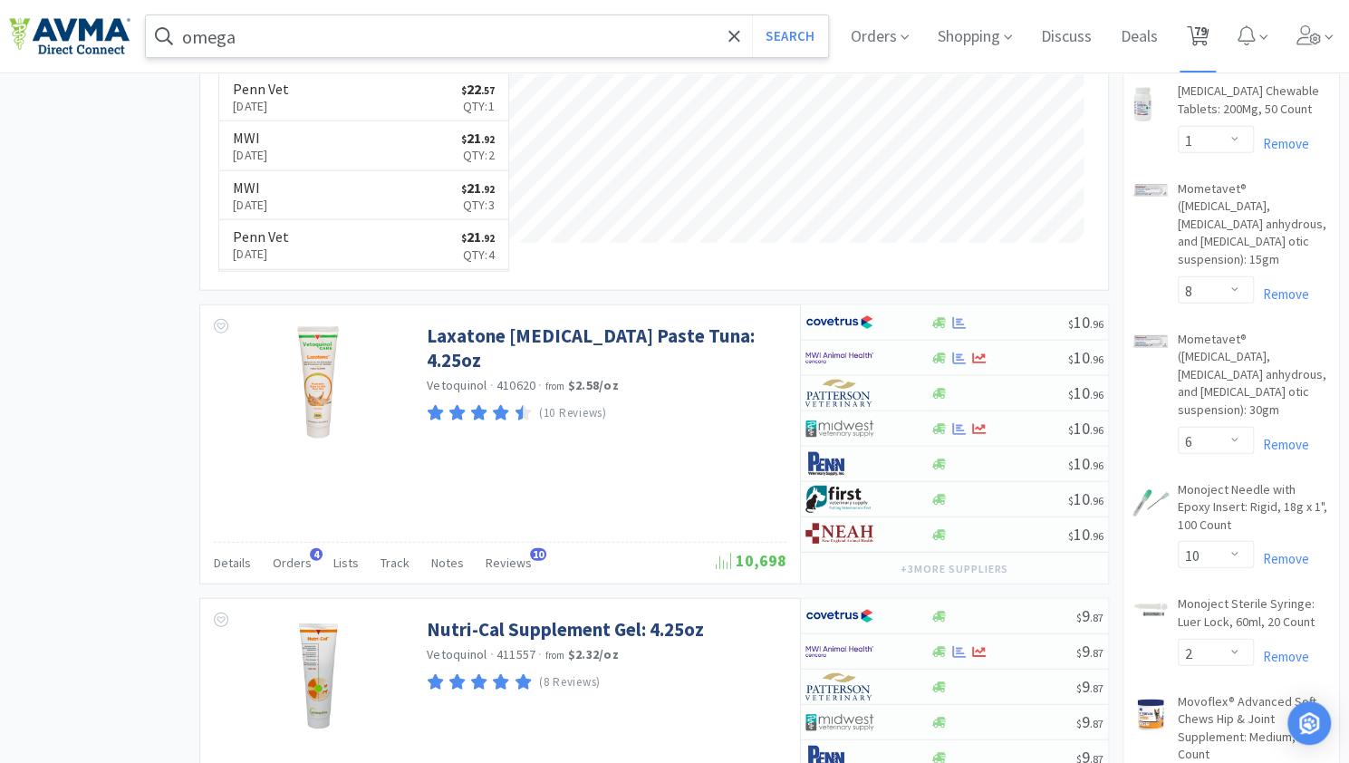
select select "10"
select select "2"
select select "4"
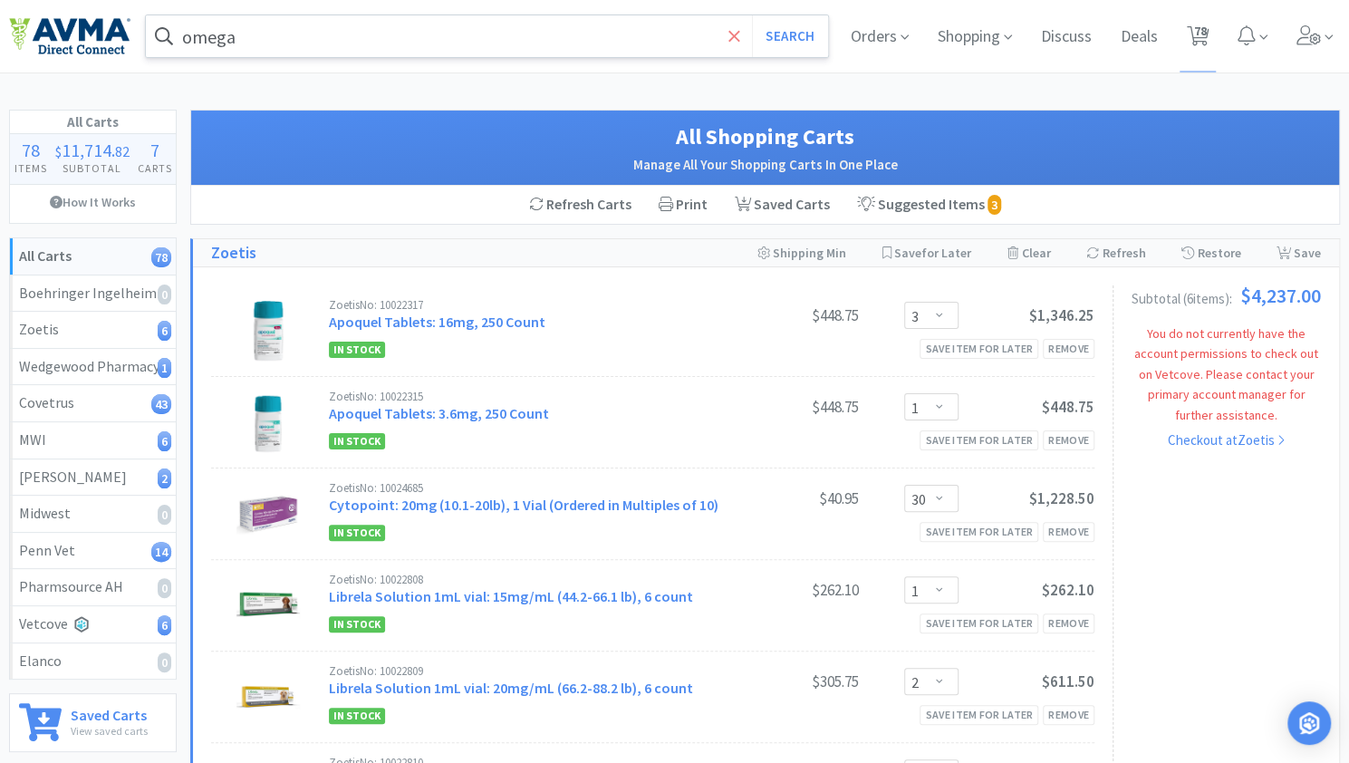
click at [724, 42] on span at bounding box center [734, 36] width 21 height 38
click at [1301, 43] on icon at bounding box center [1309, 35] width 25 height 20
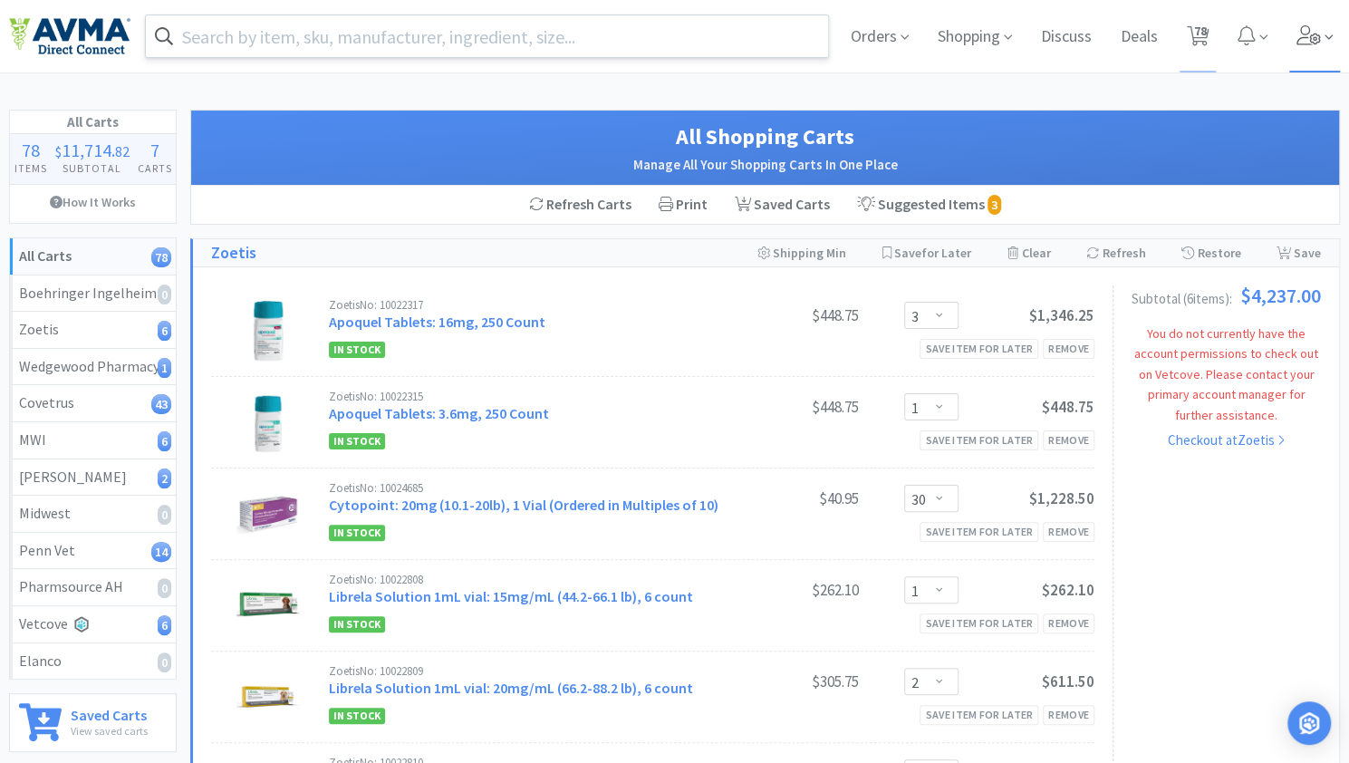
click at [1316, 37] on icon at bounding box center [1309, 35] width 25 height 20
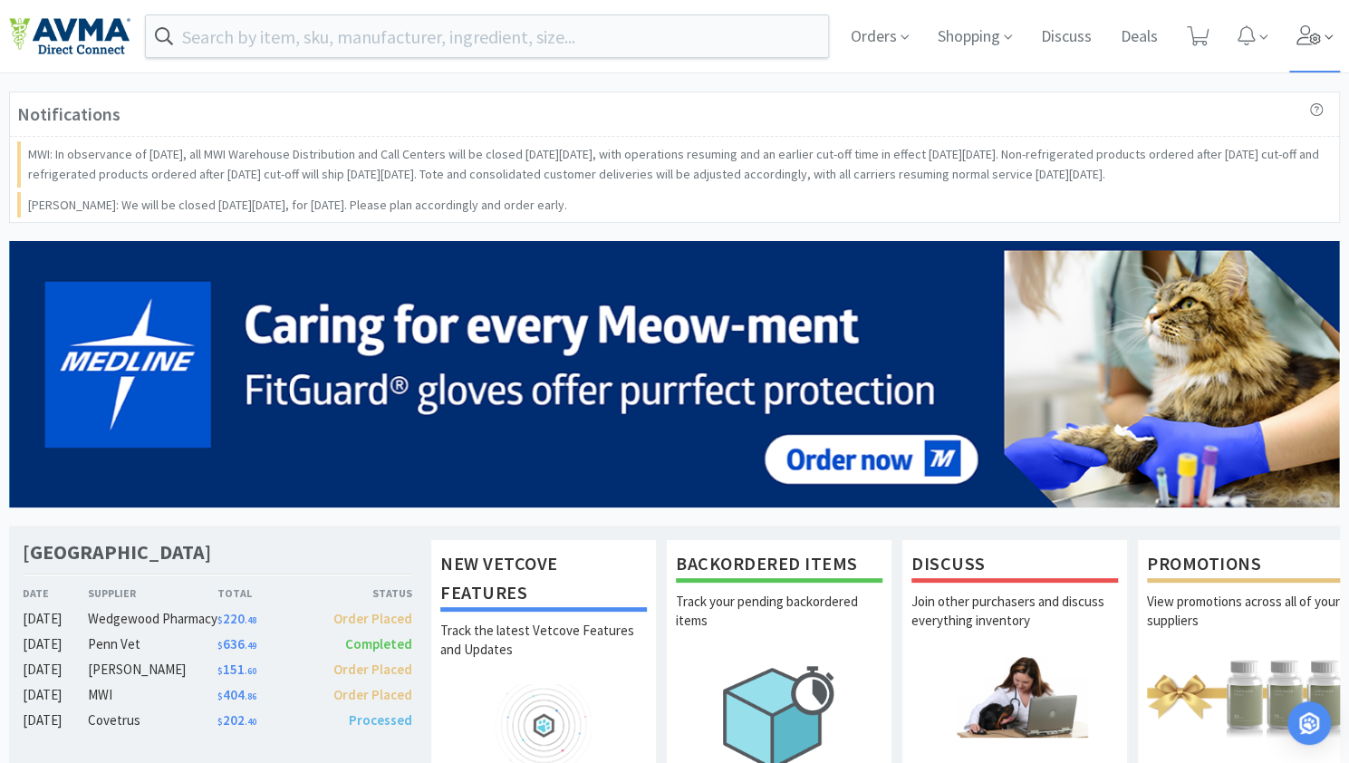
click at [1312, 46] on span at bounding box center [1315, 36] width 52 height 72
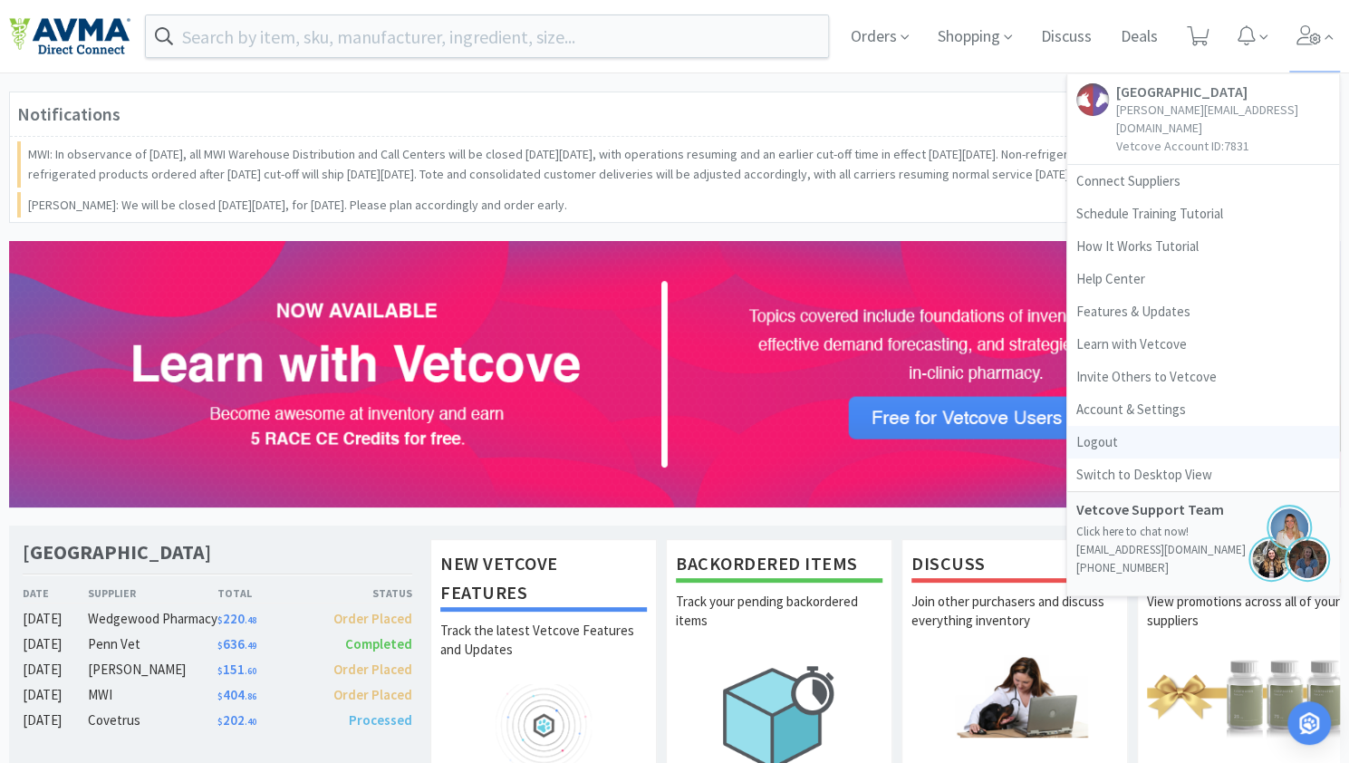
click at [1134, 426] on link "Logout" at bounding box center [1203, 442] width 272 height 33
